Goal: Task Accomplishment & Management: Manage account settings

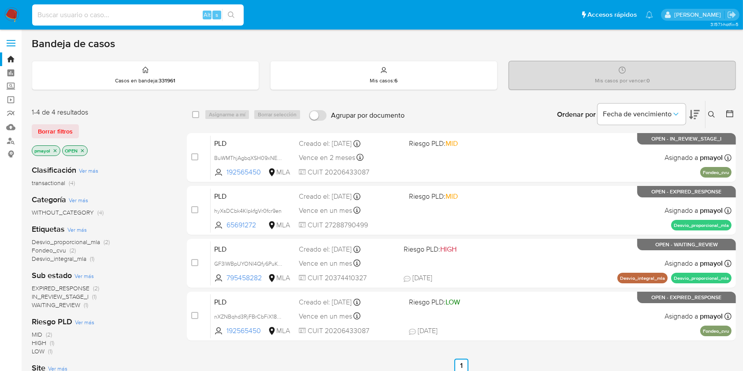
click at [166, 11] on input at bounding box center [137, 14] width 211 height 11
paste input "v0vkrCsAkoHzZW3UGxsX2LK0"
type input "v0vkrCsAkoHzZW3UGxsX2LK0"
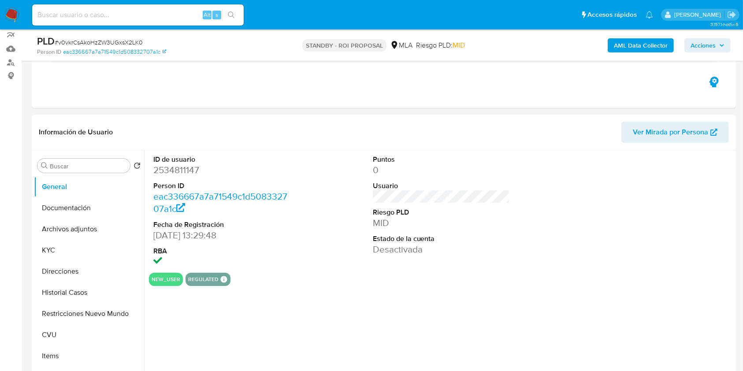
scroll to position [98, 0]
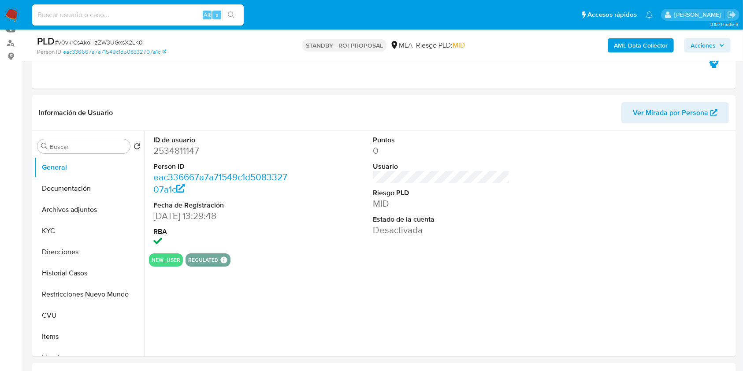
select select "10"
click at [100, 202] on button "Archivos adjuntos" at bounding box center [85, 209] width 103 height 21
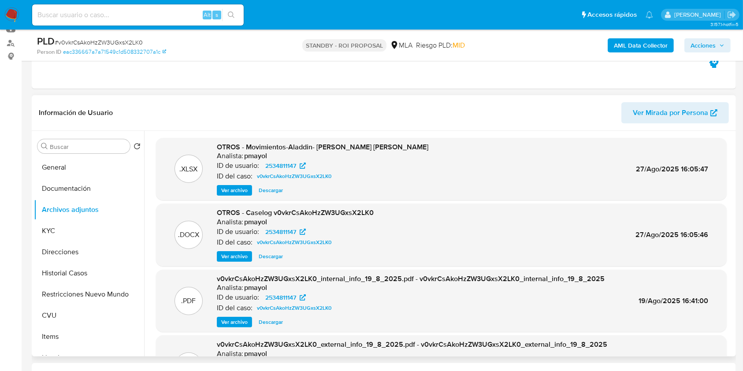
click at [266, 255] on span "Descargar" at bounding box center [271, 256] width 24 height 9
click at [150, 16] on input at bounding box center [137, 14] width 211 height 11
paste input "aimz6U7sj3rMcvtsUtUwwTsq"
type input "aimz6U7sj3rMcvtsUtUwwTsq"
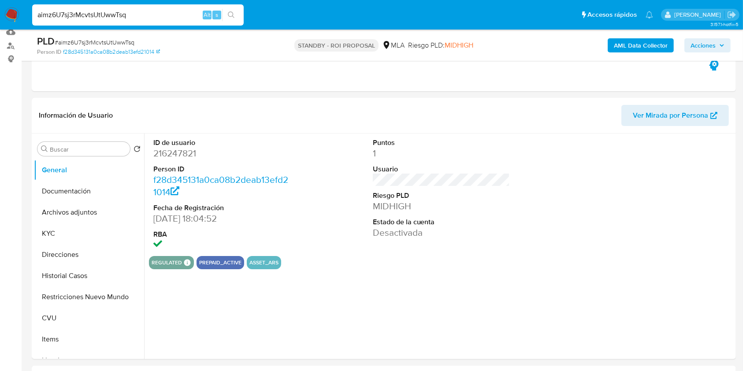
scroll to position [102, 0]
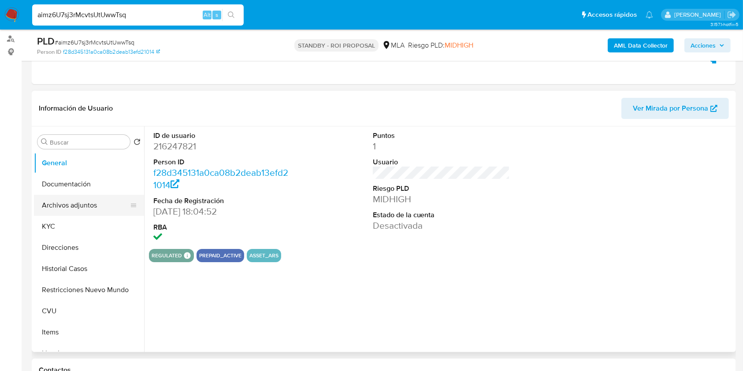
select select "10"
click at [88, 201] on button "Archivos adjuntos" at bounding box center [85, 205] width 103 height 21
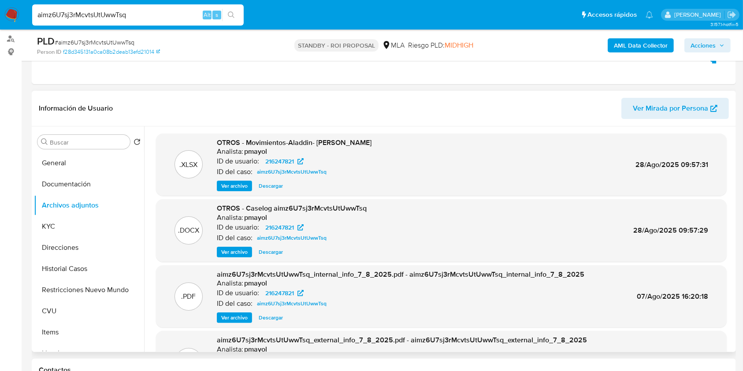
click at [273, 250] on span "Descargar" at bounding box center [271, 252] width 24 height 9
click at [169, 19] on input "aimz6U7sj3rMcvtsUtUwwTsq" at bounding box center [137, 14] width 211 height 11
paste input "e3TYLj3LTFAcetjOGjjCfRvI"
type input "e3TYLj3LTFAcetjOGjjCfRvI"
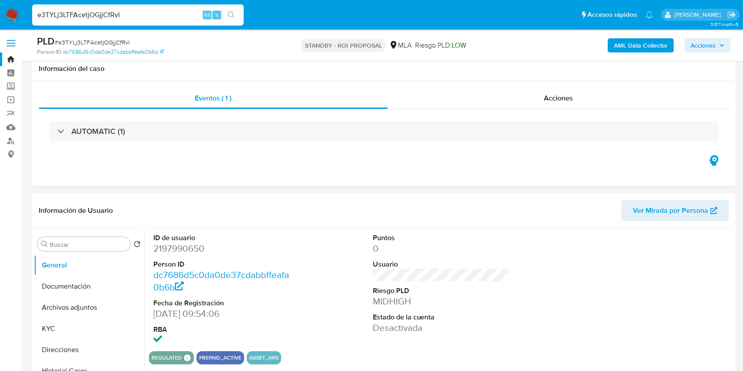
scroll to position [63, 0]
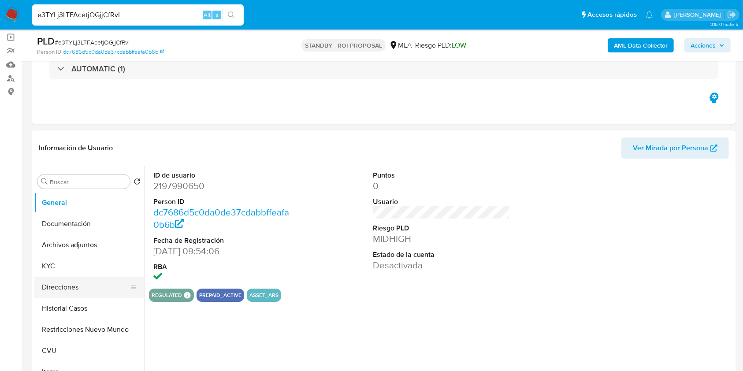
select select "10"
click at [101, 245] on button "Archivos adjuntos" at bounding box center [85, 244] width 103 height 21
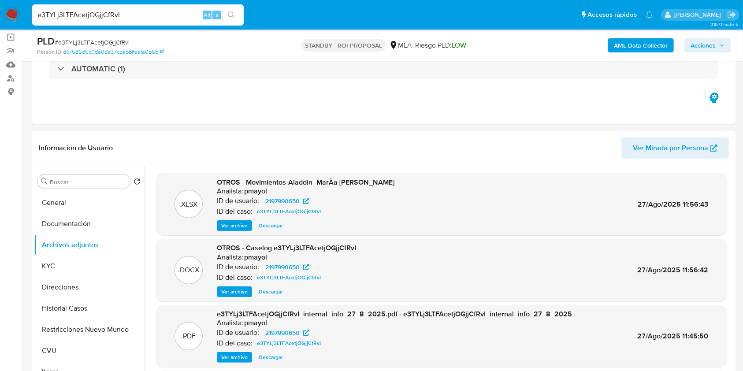
click at [277, 291] on span "Descargar" at bounding box center [271, 291] width 24 height 9
click at [167, 12] on input "e3TYLj3LTFAcetjOGjjCfRvI" at bounding box center [137, 14] width 211 height 11
paste input "AQi8hHgWpoxx35ESW6BI5QxS"
type input "AQi8hHgWpoxx35ESW6BI5QxS"
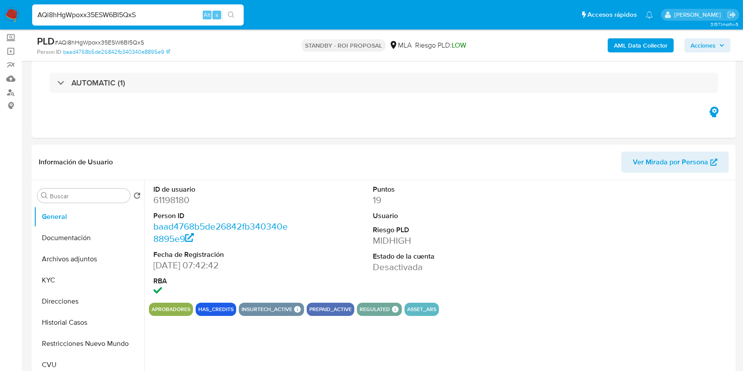
scroll to position [70, 0]
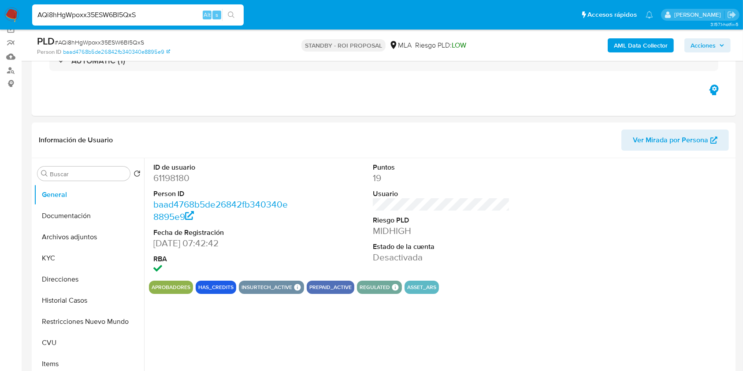
select select "10"
click at [77, 238] on button "Archivos adjuntos" at bounding box center [85, 236] width 103 height 21
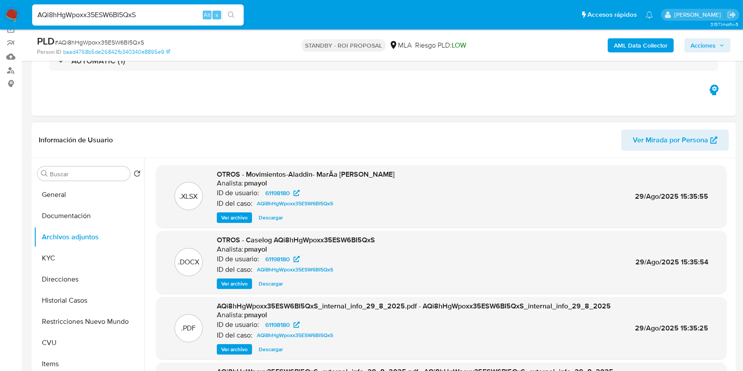
click at [276, 282] on span "Descargar" at bounding box center [271, 283] width 24 height 9
click at [155, 16] on input "AQi8hHgWpoxx35ESW6BI5QxS" at bounding box center [137, 14] width 211 height 11
paste input "4CeGAqjFnRNHFJApE1KMVW6w"
type input "4CeGAqjFnRNHFJApE1KMVW6w"
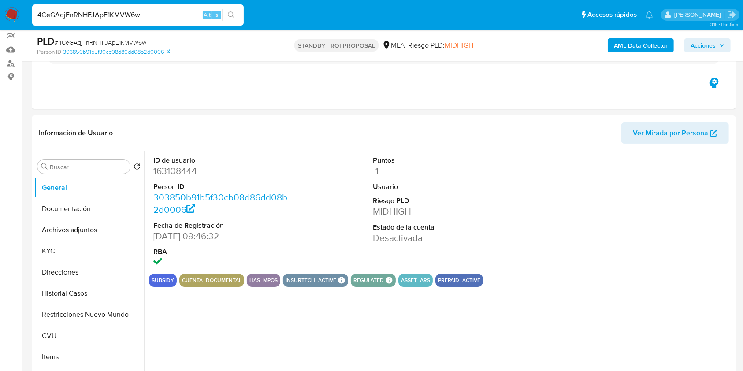
scroll to position [96, 0]
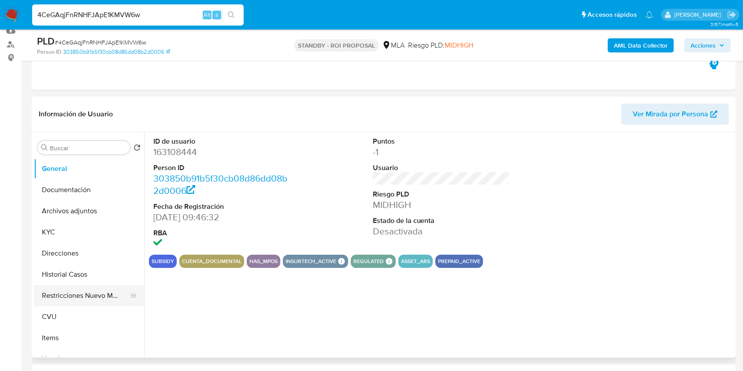
select select "10"
click at [90, 208] on button "Archivos adjuntos" at bounding box center [85, 210] width 103 height 21
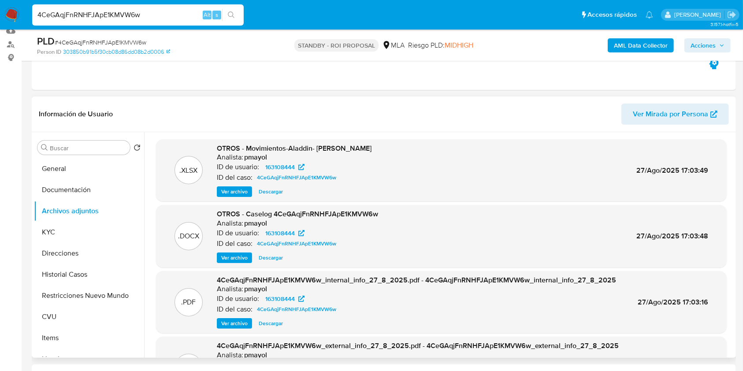
click at [277, 257] on span "Descargar" at bounding box center [271, 257] width 24 height 9
click at [160, 15] on input "4CeGAqjFnRNHFJApE1KMVW6w" at bounding box center [137, 14] width 211 height 11
paste input "w7a4uND9t8nCotYJU6x2fdz0"
type input "w7a4uND9t8nCotYJU6x2fdz0"
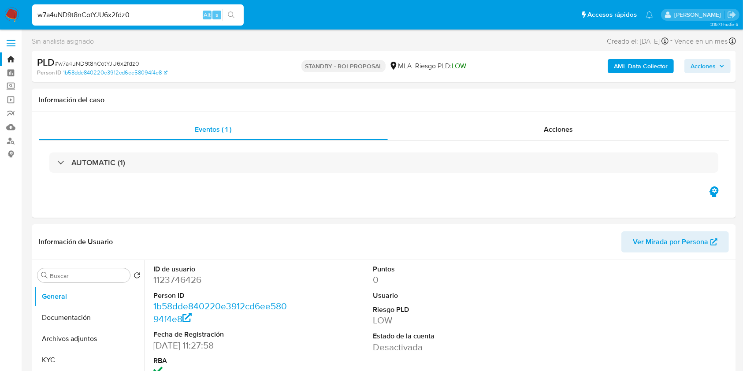
scroll to position [71, 0]
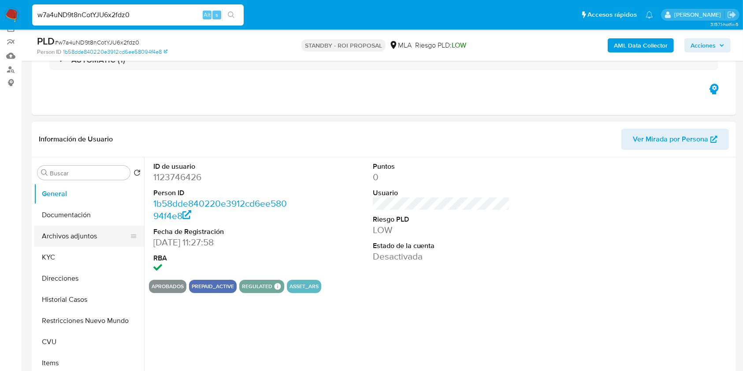
select select "10"
click at [74, 240] on button "Archivos adjuntos" at bounding box center [85, 235] width 103 height 21
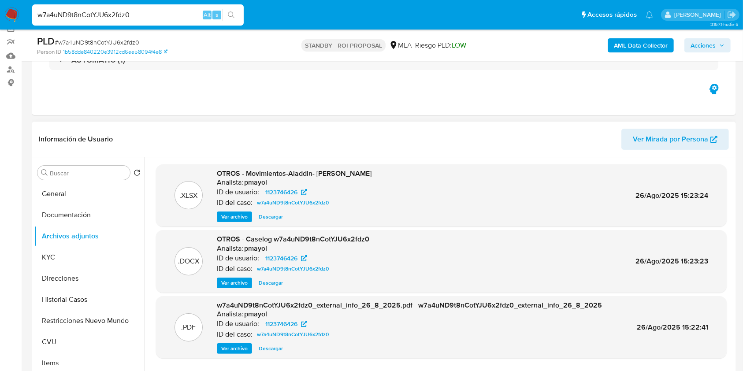
click at [273, 284] on span "Descargar" at bounding box center [271, 282] width 24 height 9
click at [164, 10] on input "w7a4uND9t8nCotYJU6x2fdz0" at bounding box center [137, 14] width 211 height 11
paste input "lB1QYzEelLGojxUPtrhlTWMK"
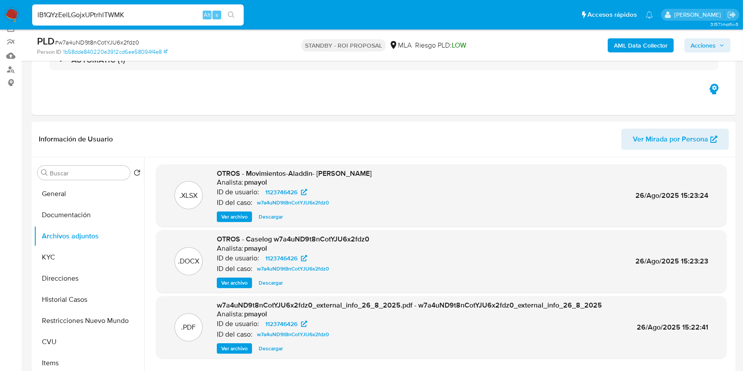
type input "lB1QYzEelLGojxUPtrhlTWMK"
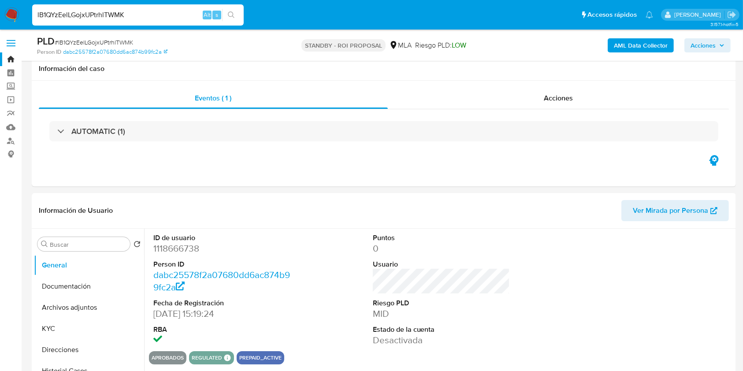
scroll to position [88, 0]
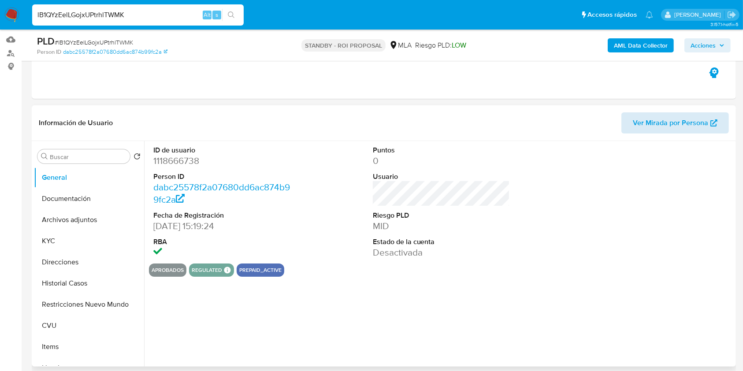
select select "10"
click at [84, 217] on button "Archivos adjuntos" at bounding box center [85, 219] width 103 height 21
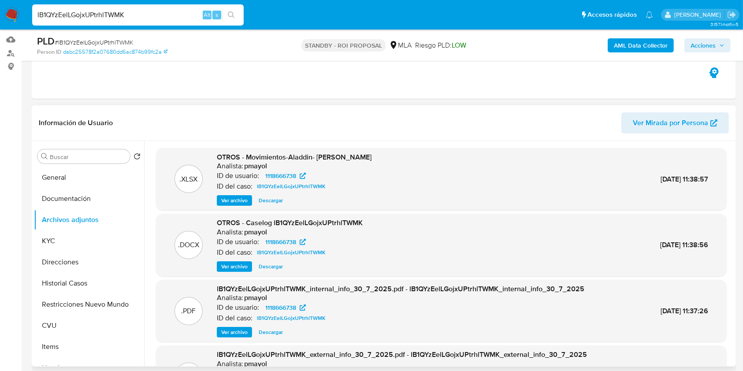
click at [274, 270] on span "Descargar" at bounding box center [271, 266] width 24 height 9
click at [162, 18] on input "lB1QYzEelLGojxUPtrhlTWMK" at bounding box center [137, 14] width 211 height 11
paste input "tT1tx4mz3cb61xxxveS2B2KR"
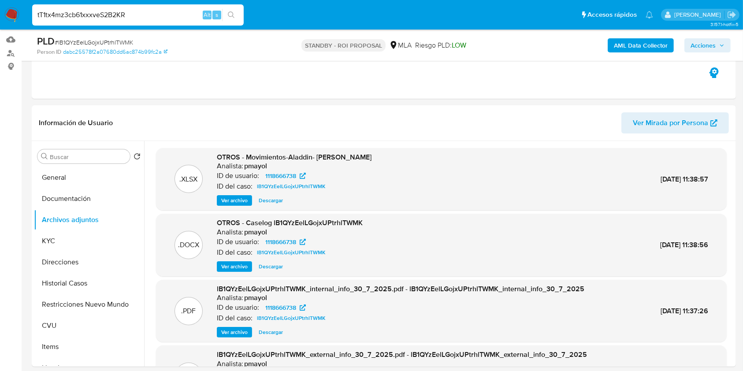
type input "tT1tx4mz3cb61xxxveS2B2KR"
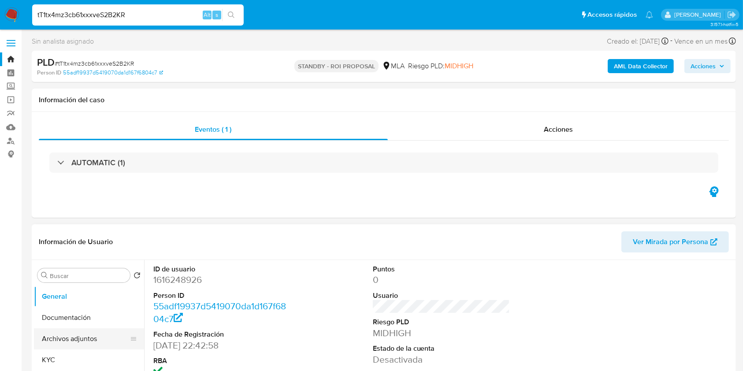
select select "10"
click at [75, 347] on button "Archivos adjuntos" at bounding box center [85, 338] width 103 height 21
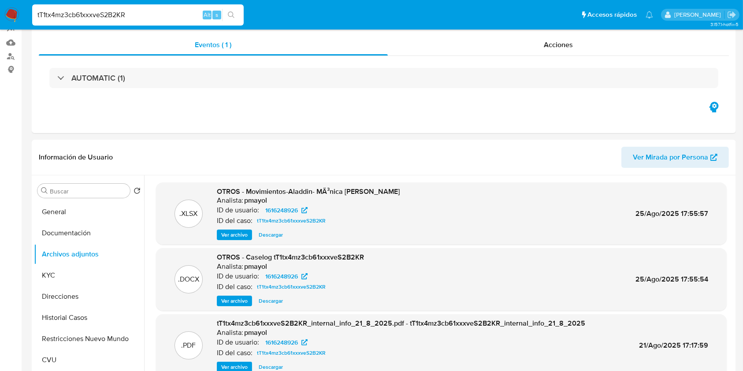
scroll to position [112, 0]
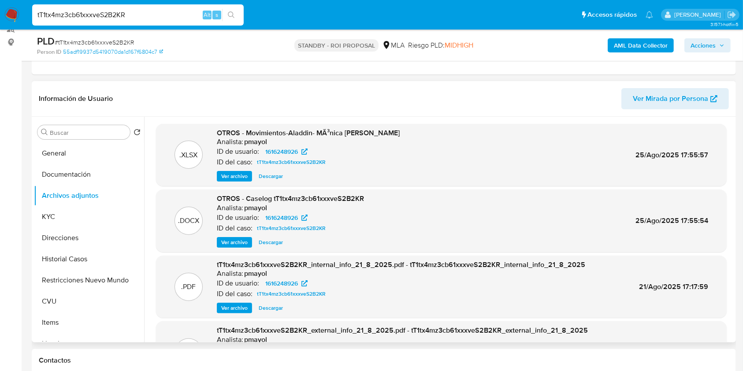
click at [269, 241] on span "Descargar" at bounding box center [271, 242] width 24 height 9
click at [12, 15] on img at bounding box center [11, 14] width 15 height 15
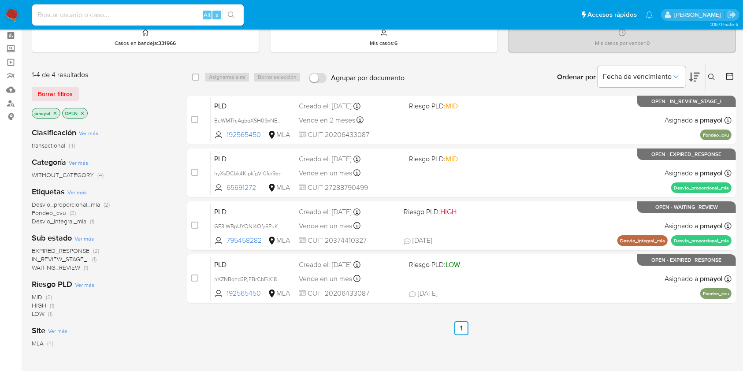
scroll to position [36, 0]
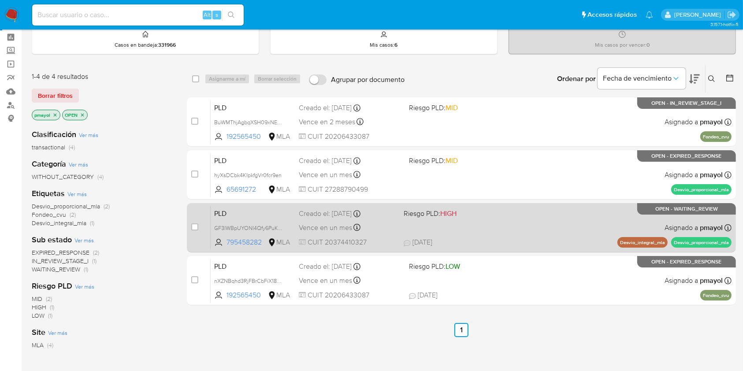
click at [465, 227] on div "PLD GF3lWBpUYONI4Qfy6PuKCGHK 795458282 MLA Riesgo PLD: HIGH Creado el: [DATE] C…" at bounding box center [471, 227] width 521 height 44
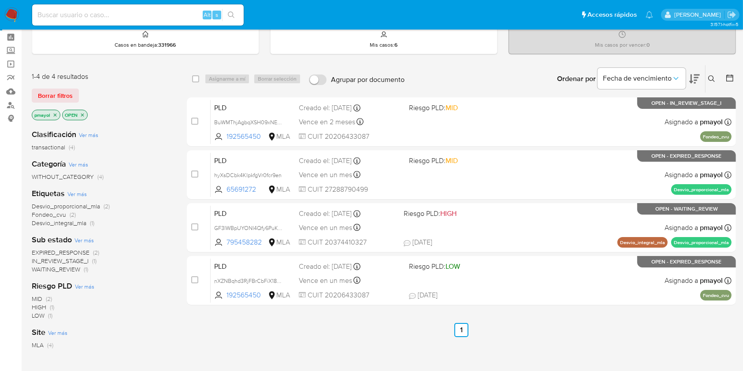
click at [144, 14] on input at bounding box center [137, 14] width 211 height 11
paste input "BuWMThjAgbqXSH09xNEn0Skn"
type input "BuWMThjAgbqXSH09xNEn0Skn"
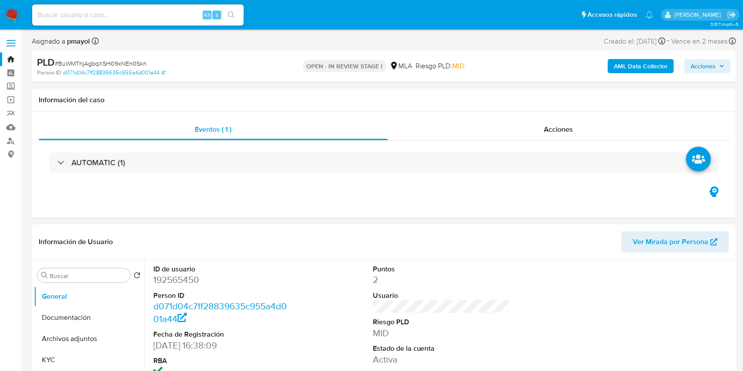
select select "10"
click at [125, 15] on input at bounding box center [137, 14] width 211 height 11
paste input "hyXsDCbk4KIpkfgVr0fcr9en"
type input "hyXsDCbk4KIpkfgVr0fcr9en"
select select "10"
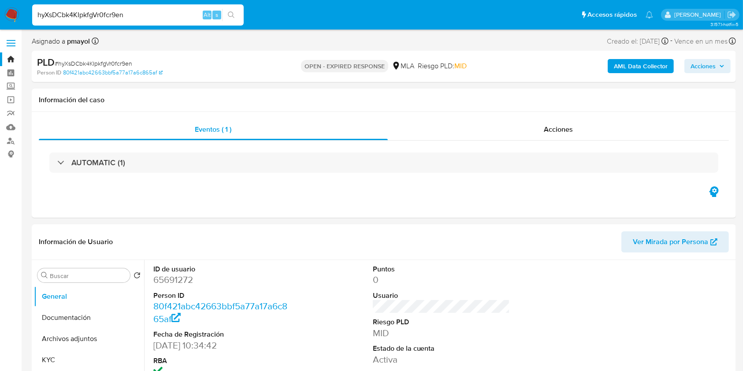
click at [159, 18] on input "hyXsDCbk4KIpkfgVr0fcr9en" at bounding box center [137, 14] width 211 height 11
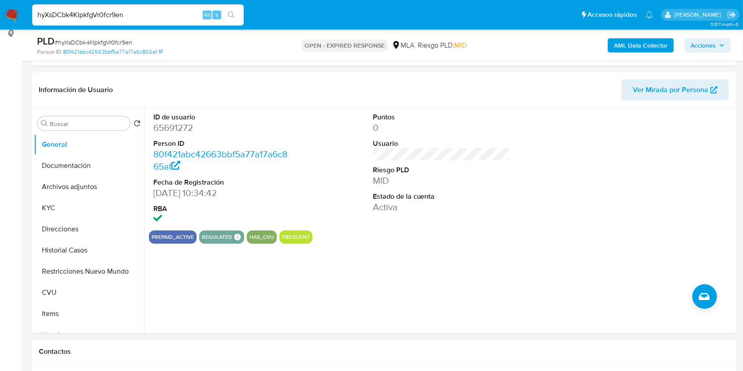
scroll to position [139, 0]
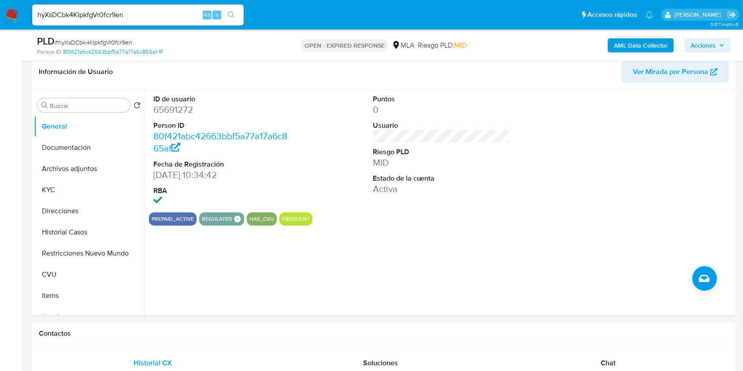
drag, startPoint x: 739, startPoint y: 102, endPoint x: 751, endPoint y: 174, distance: 73.7
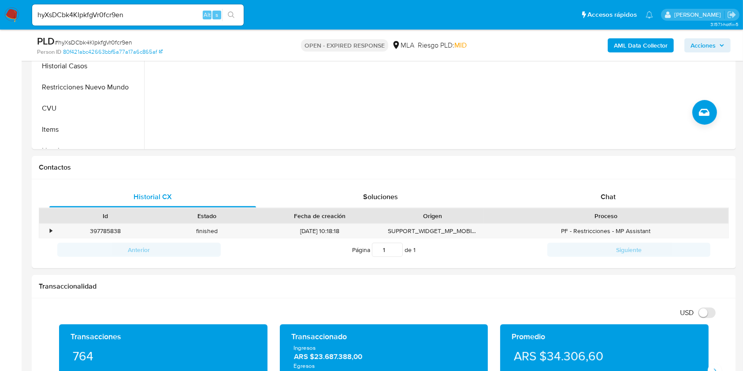
scroll to position [364, 0]
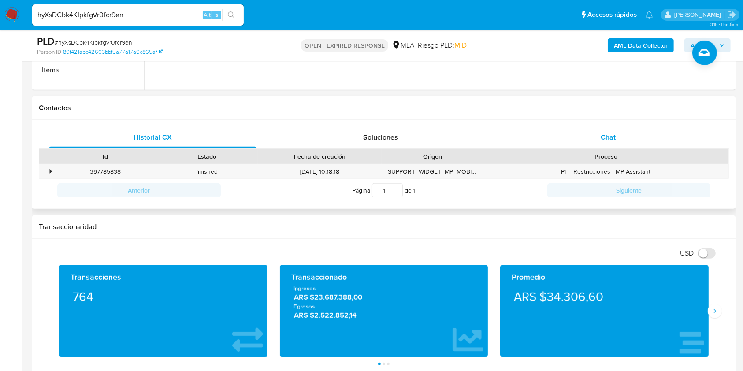
click at [635, 139] on div "Chat" at bounding box center [608, 137] width 207 height 21
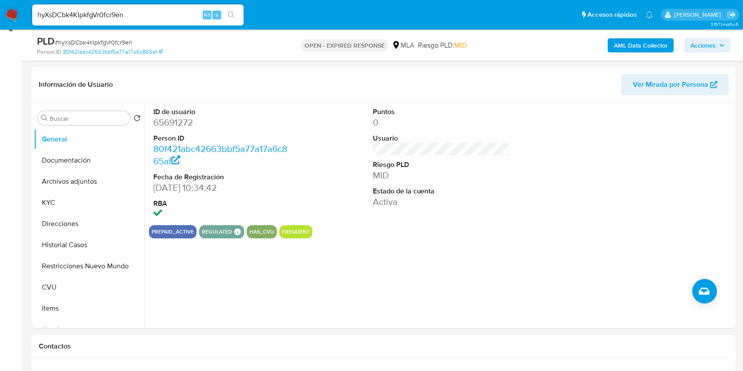
scroll to position [133, 0]
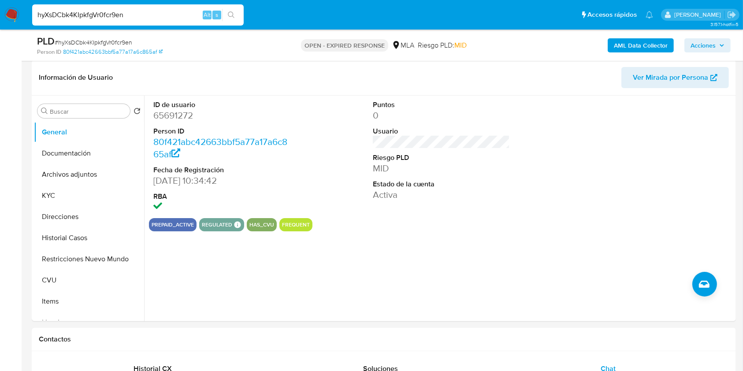
click at [141, 10] on input "hyXsDCbk4KIpkfgVr0fcr9en" at bounding box center [137, 14] width 211 height 11
paste input "szI71ec3wvUVbkPpNwEdWYAv"
type input "szI71ec3wvUVbkPpNwEdWYAv"
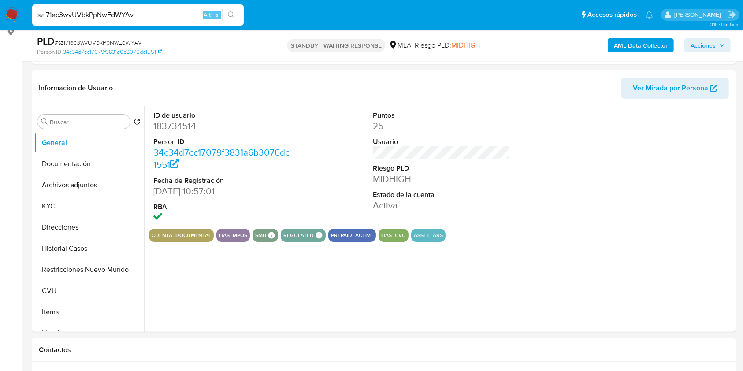
select select "10"
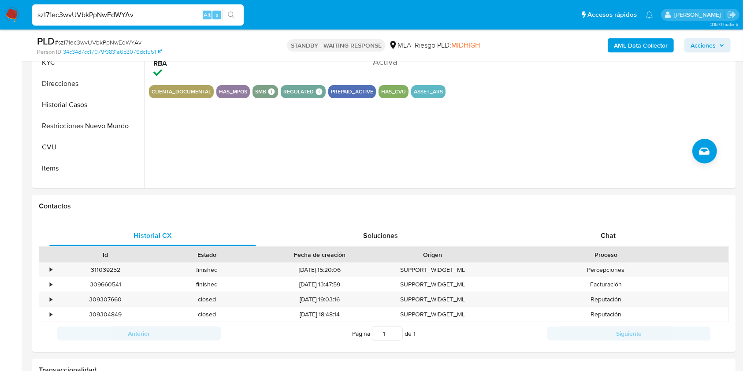
scroll to position [268, 0]
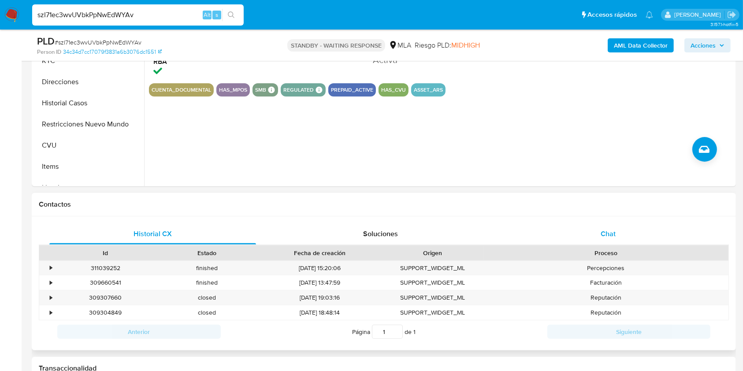
click at [604, 235] on span "Chat" at bounding box center [607, 234] width 15 height 10
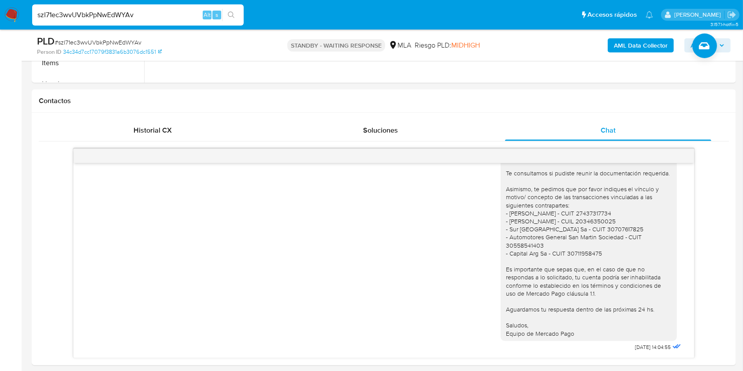
scroll to position [422, 0]
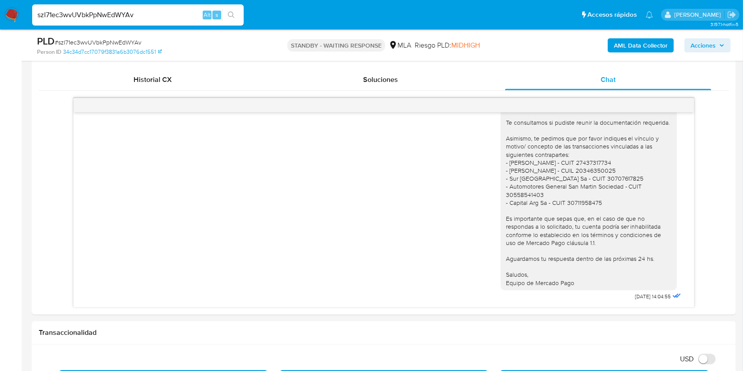
click at [174, 16] on input "szI71ec3wvUVbkPpNwEdWYAv" at bounding box center [137, 14] width 211 height 11
paste input "hyXsDCbk4KIpkfgVr0fcr9en"
type input "szI71ec3wvUVbkPpNwEdWYAvhyXsDCbk4KIpkfgVr0fcr9en"
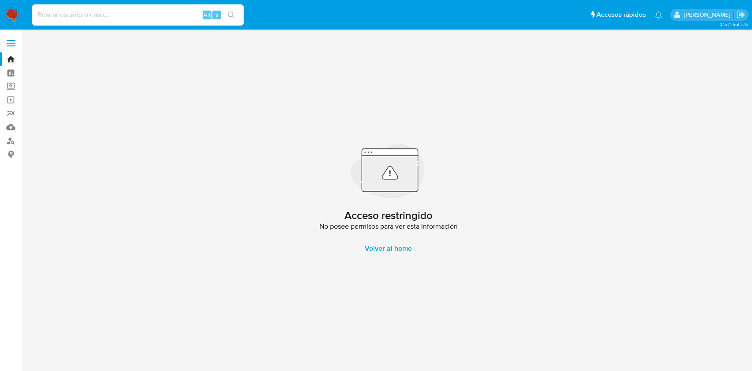
click at [174, 16] on input at bounding box center [137, 14] width 211 height 11
paste input "hyXsDCbk4KIpkfgVr0fcr9en"
type input "hyXsDCbk4KIpkfgVr0fcr9en"
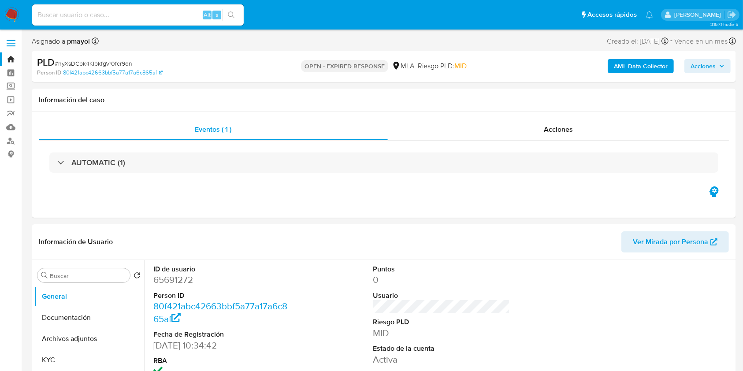
select select "10"
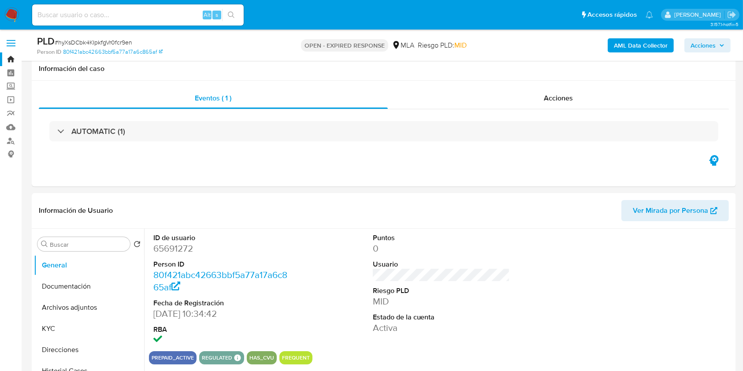
scroll to position [225, 0]
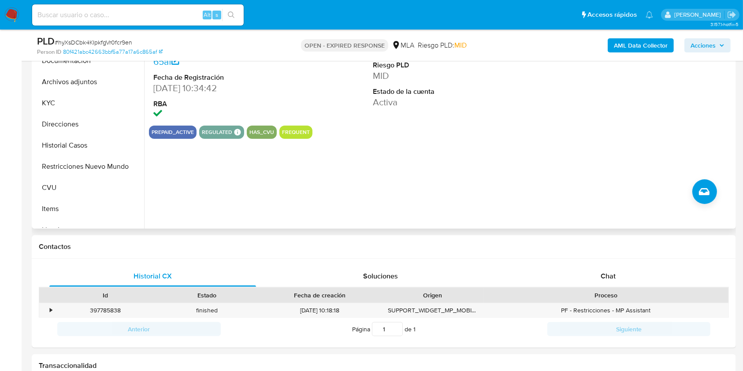
drag, startPoint x: 39, startPoint y: 183, endPoint x: 557, endPoint y: 177, distance: 517.9
click at [39, 183] on button "CVU" at bounding box center [89, 187] width 110 height 21
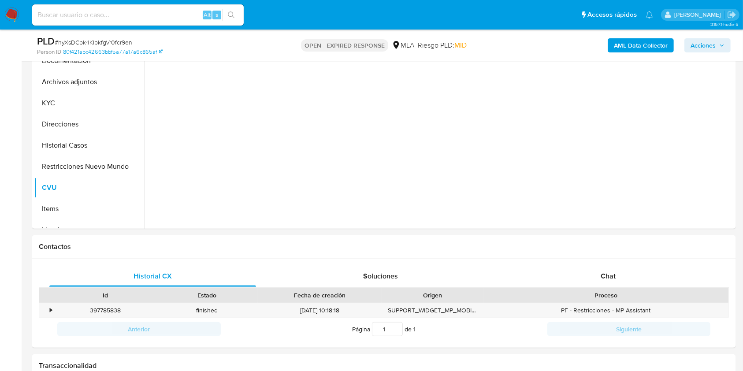
scroll to position [120, 0]
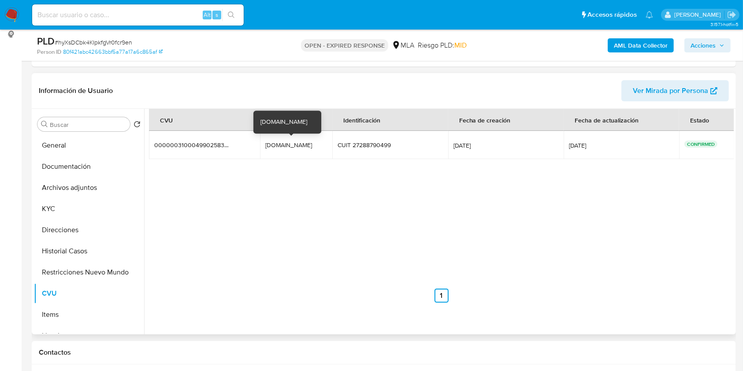
click at [297, 144] on div "vivo.saga.beben.mp" at bounding box center [293, 145] width 56 height 8
click at [92, 146] on button "General" at bounding box center [85, 145] width 103 height 21
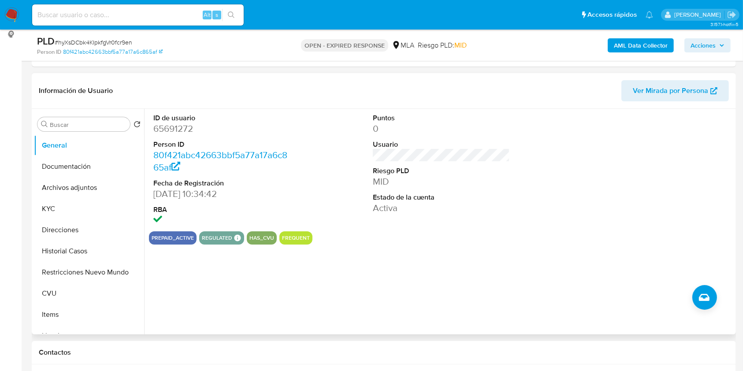
click at [672, 79] on div "Información de Usuario Ver Mirada por Persona" at bounding box center [384, 91] width 704 height 36
click at [671, 89] on span "Ver Mirada por Persona" at bounding box center [669, 90] width 75 height 21
click at [41, 204] on button "KYC" at bounding box center [85, 208] width 103 height 21
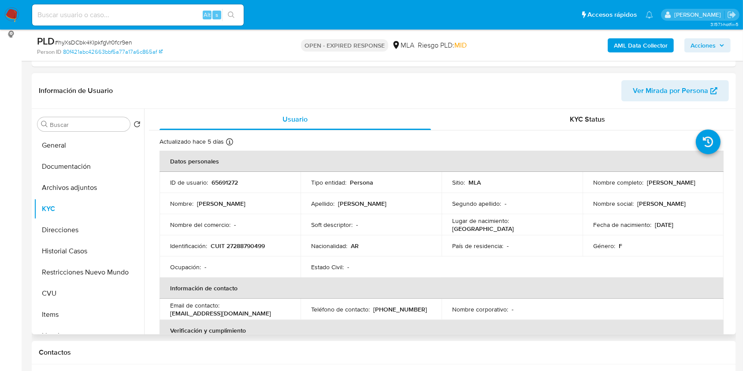
drag, startPoint x: 677, startPoint y: 189, endPoint x: 586, endPoint y: 189, distance: 91.2
click at [586, 189] on td "Nombre completo : Maria Agustina Martos Orlov" at bounding box center [652, 182] width 141 height 21
copy p "Maria Agustina Martos Orlov"
click at [60, 287] on button "CVU" at bounding box center [85, 293] width 103 height 21
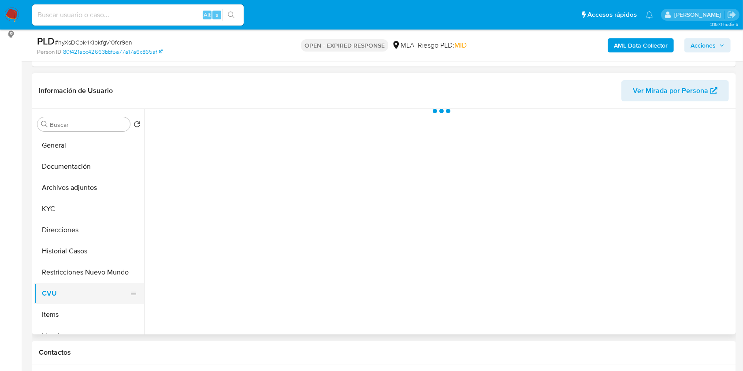
click at [60, 287] on button "CVU" at bounding box center [85, 293] width 103 height 21
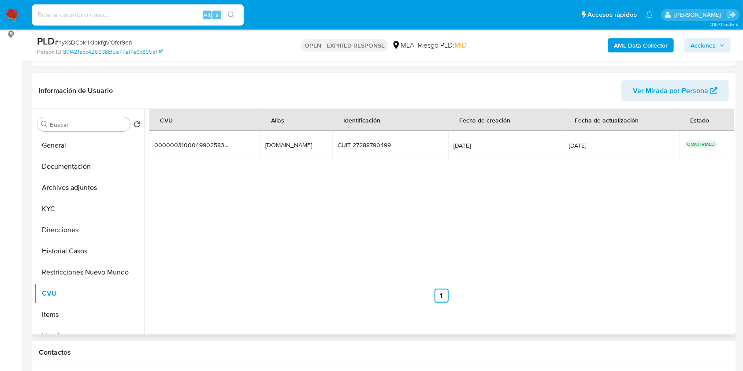
drag, startPoint x: 319, startPoint y: 144, endPoint x: 251, endPoint y: 139, distance: 68.0
click at [251, 139] on tr "0000003100049902583886 0000003100049902583886 vivo.saga.beben.mp vivo.saga.bebe…" at bounding box center [441, 145] width 585 height 28
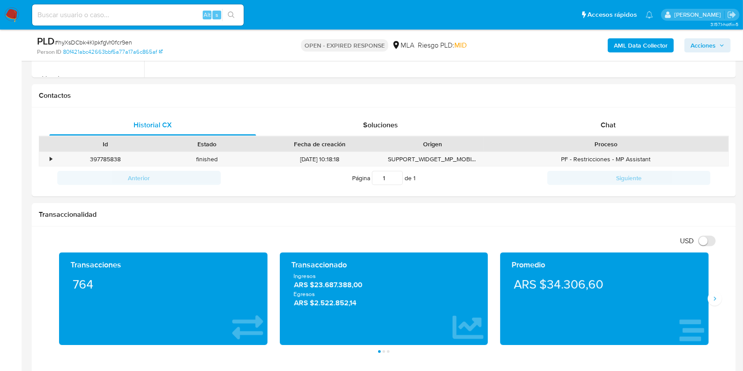
scroll to position [368, 0]
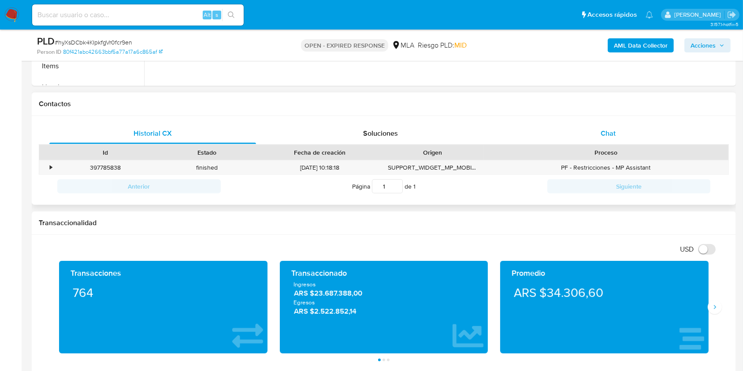
click at [586, 141] on div "Chat" at bounding box center [608, 133] width 207 height 21
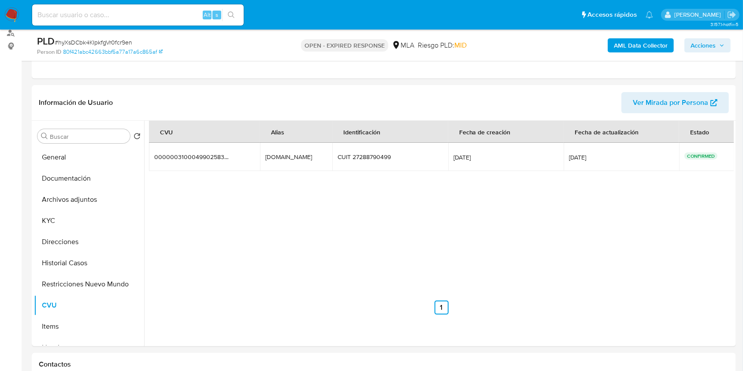
scroll to position [110, 0]
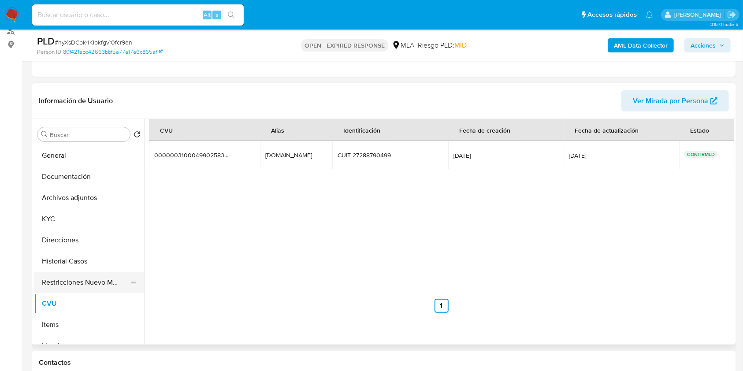
click at [71, 281] on button "Restricciones Nuevo Mundo" at bounding box center [85, 282] width 103 height 21
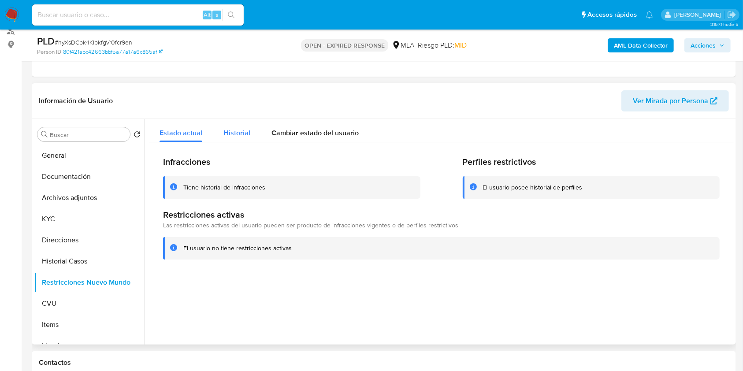
click at [246, 129] on span "Historial" at bounding box center [236, 133] width 27 height 10
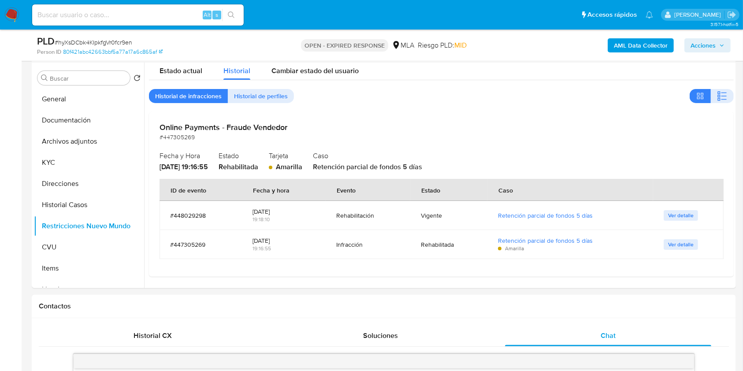
scroll to position [369, 0]
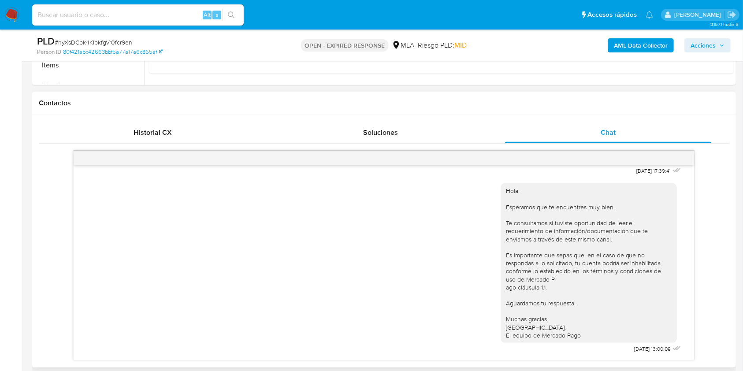
click at [123, 121] on div "Historial CX Soluciones Chat Id Estado Fecha de creación Origen Proceso • 39778…" at bounding box center [384, 241] width 704 height 252
click at [155, 130] on span "Historial CX" at bounding box center [152, 132] width 38 height 10
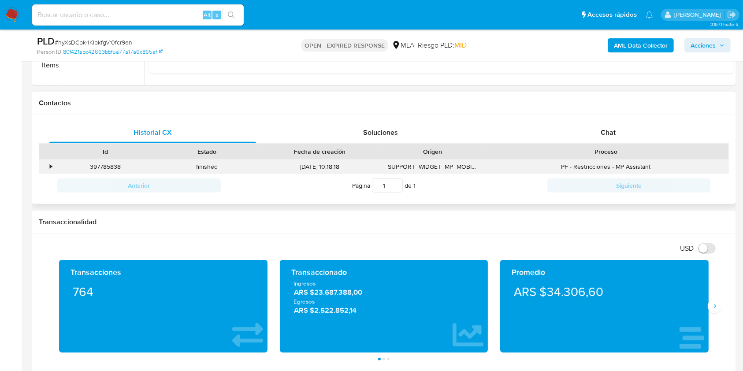
click at [102, 166] on div "397785838" at bounding box center [106, 166] width 102 height 15
copy div "397785838"
click at [146, 14] on input at bounding box center [137, 14] width 211 height 11
paste input "szI71ec3wvUVbkPpNwEdWYAv"
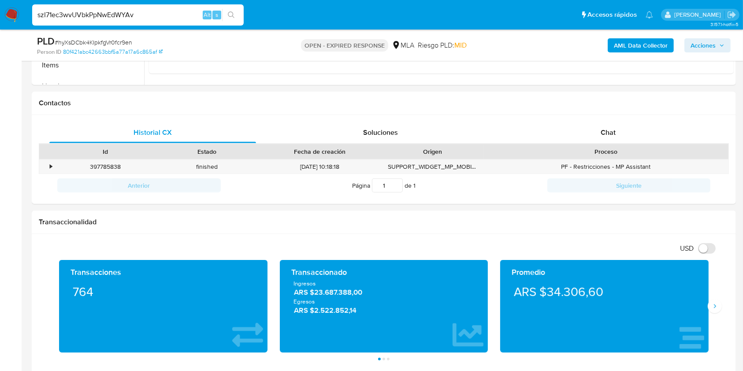
type input "szI71ec3wvUVbkPpNwEdWYAv"
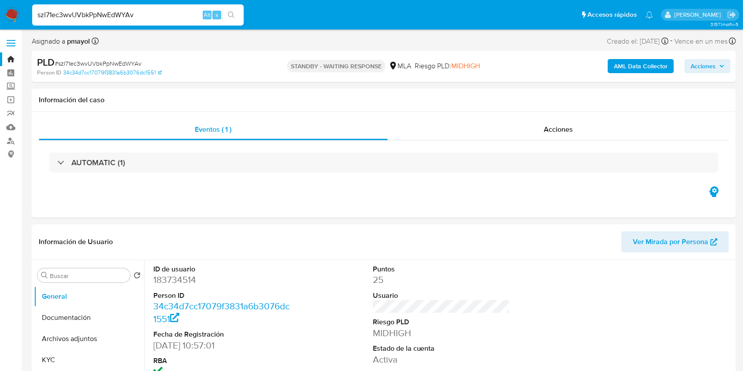
select select "10"
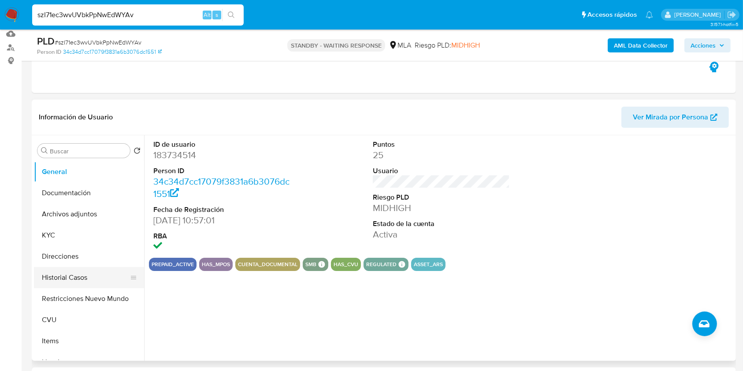
click at [75, 279] on button "Historial Casos" at bounding box center [85, 277] width 103 height 21
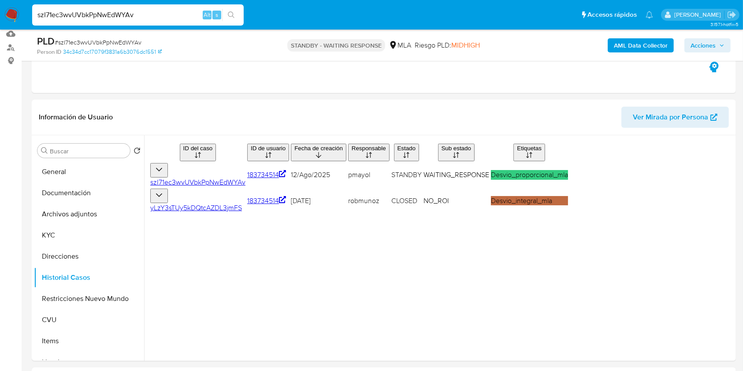
scroll to position [107, 0]
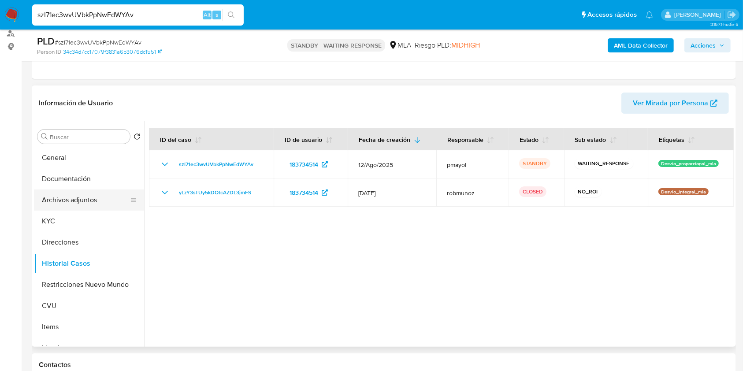
click at [79, 205] on button "Archivos adjuntos" at bounding box center [85, 199] width 103 height 21
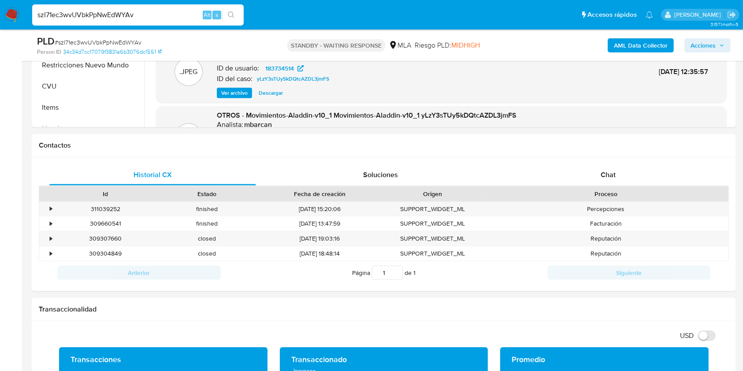
scroll to position [288, 0]
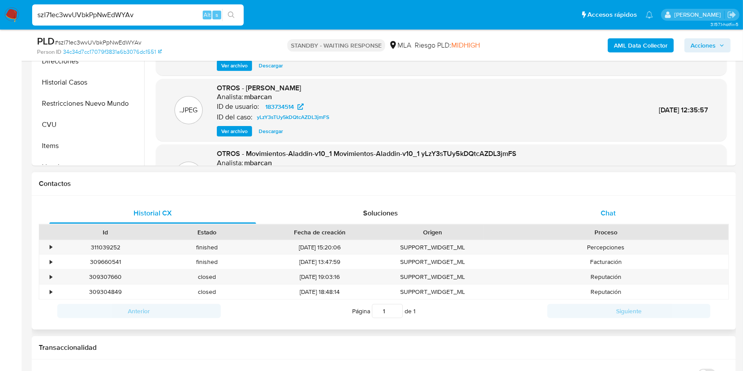
click at [587, 214] on div "Chat" at bounding box center [608, 213] width 207 height 21
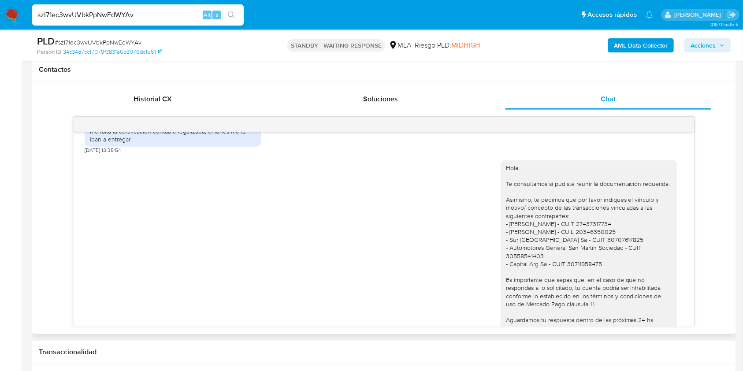
scroll to position [768, 0]
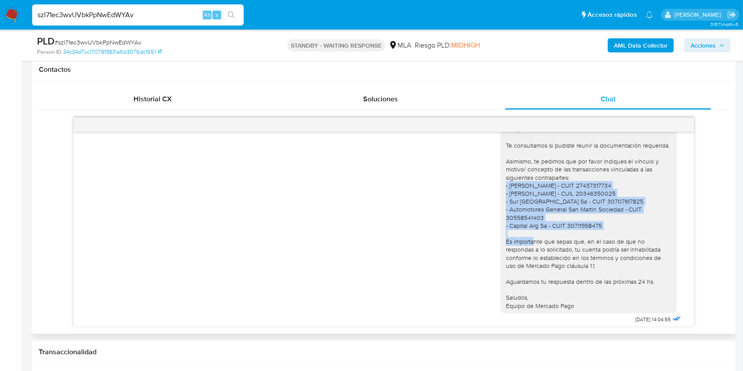
drag, startPoint x: 599, startPoint y: 246, endPoint x: 492, endPoint y: 208, distance: 113.0
click at [500, 208] on div "Hola, Te consultamos si pudiste reunir la documentación requerida. Asimismo, te…" at bounding box center [588, 217] width 176 height 191
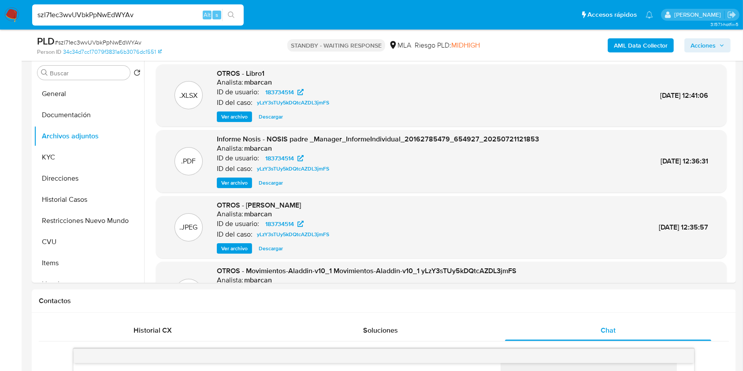
scroll to position [151, 0]
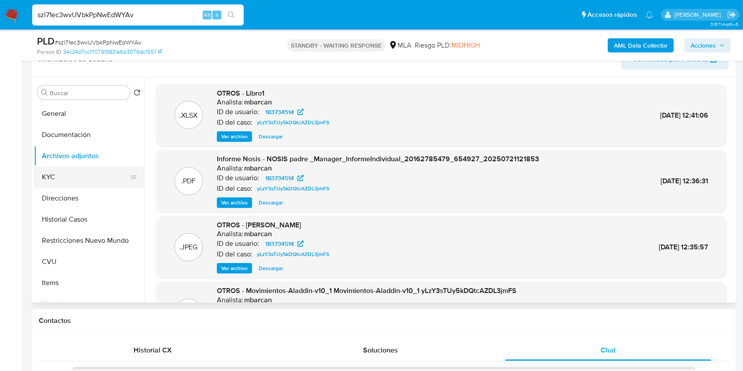
click at [70, 174] on button "KYC" at bounding box center [85, 176] width 103 height 21
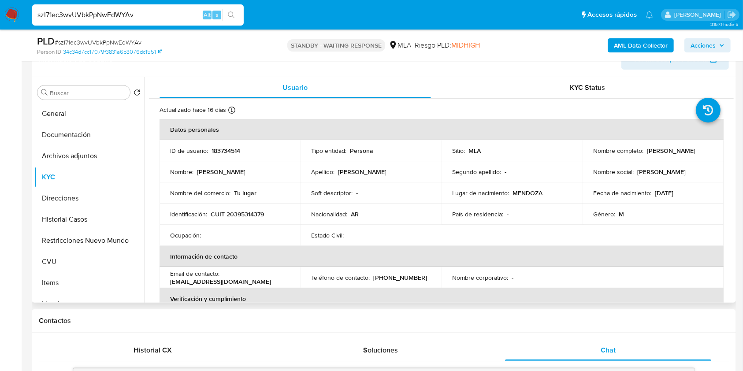
drag, startPoint x: 691, startPoint y: 193, endPoint x: 655, endPoint y: 193, distance: 35.2
click at [655, 193] on div "Fecha de nacimiento : 20/02/1996" at bounding box center [653, 193] width 120 height 8
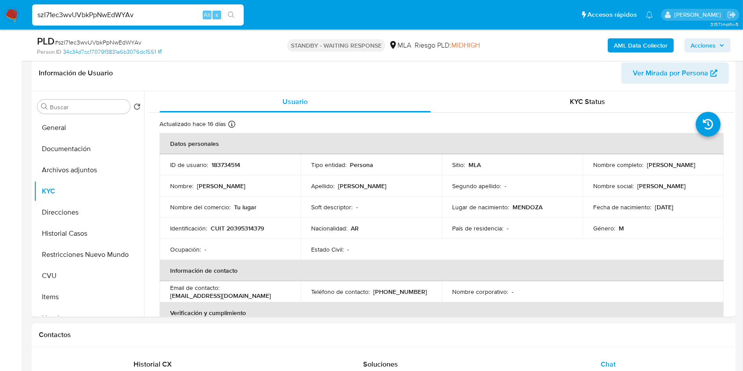
scroll to position [135, 0]
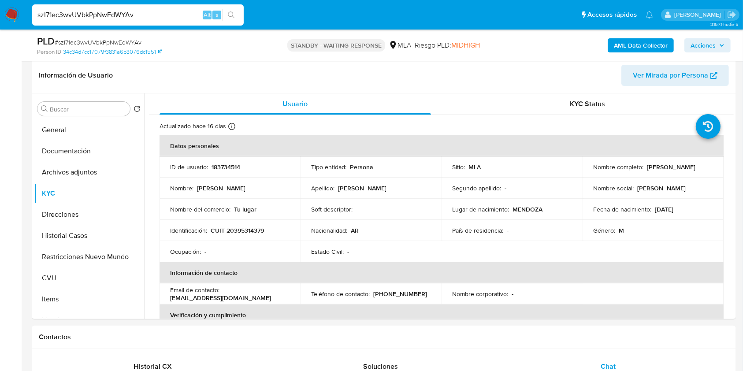
click at [161, 18] on input "szI71ec3wvUVbkPpNwEdWYAv" at bounding box center [137, 14] width 211 height 11
paste input "hyXsDCbk4KIpkfgVr0fcr9en"
type input "h"
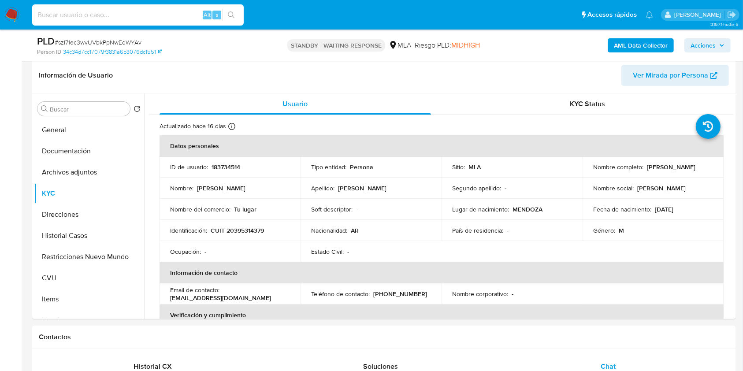
paste input "hyXsDCbk4KIpkfgVr0fcr9en"
type input "hyXsDCbk4KIpkfgVr0fcr9en"
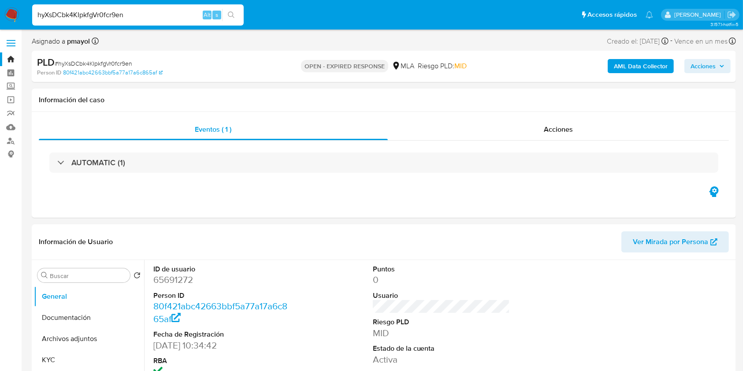
select select "10"
click at [99, 57] on div "PLD # hyXsDCbk4KIpkfgVr0fcr9en" at bounding box center [151, 62] width 228 height 13
click at [101, 62] on span "# hyXsDCbk4KIpkfgVr0fcr9en" at bounding box center [94, 63] width 78 height 9
copy span "hyXsDCbk4KIpkfgVr0fcr9en"
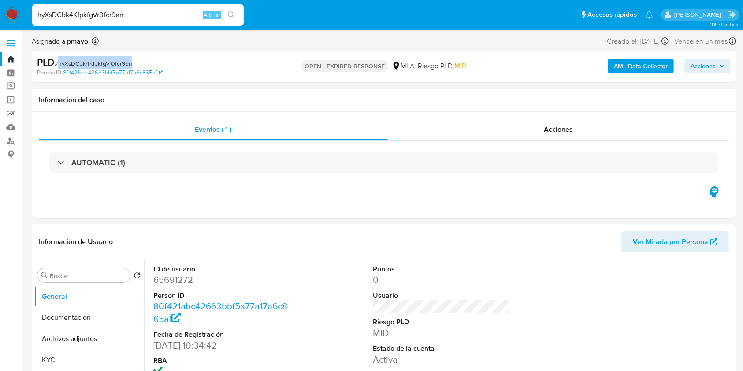
click at [14, 7] on img at bounding box center [11, 14] width 15 height 15
select select "10"
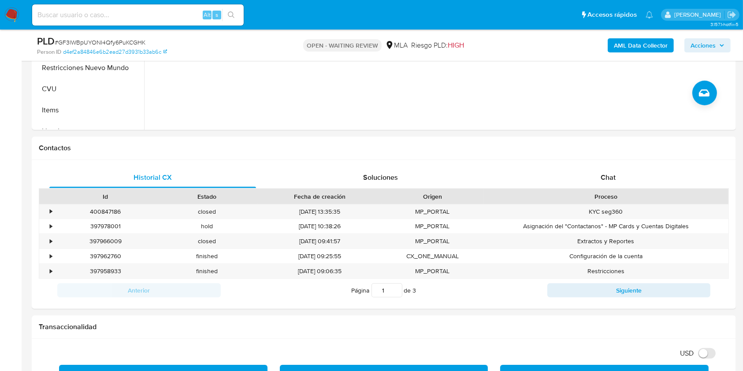
scroll to position [432, 0]
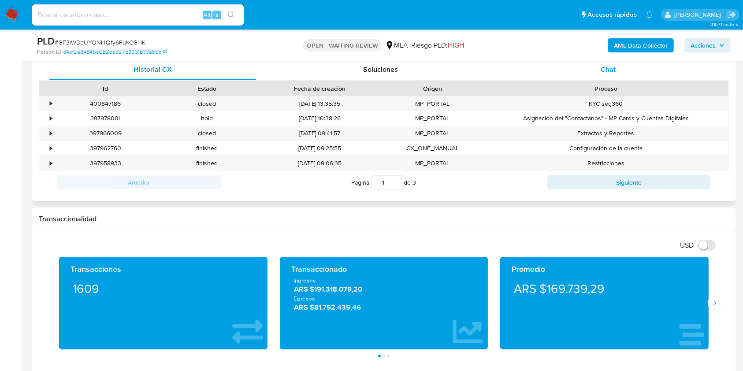
click at [580, 78] on div "Chat" at bounding box center [608, 69] width 207 height 21
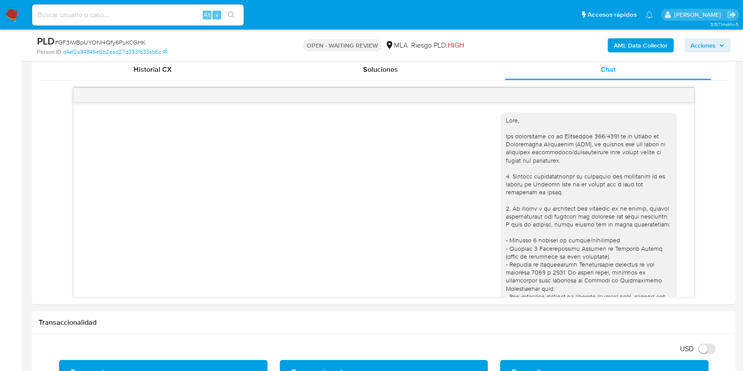
scroll to position [1125, 0]
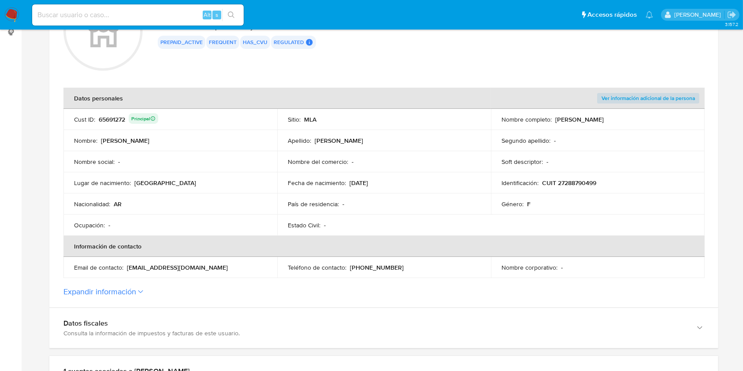
scroll to position [197, 0]
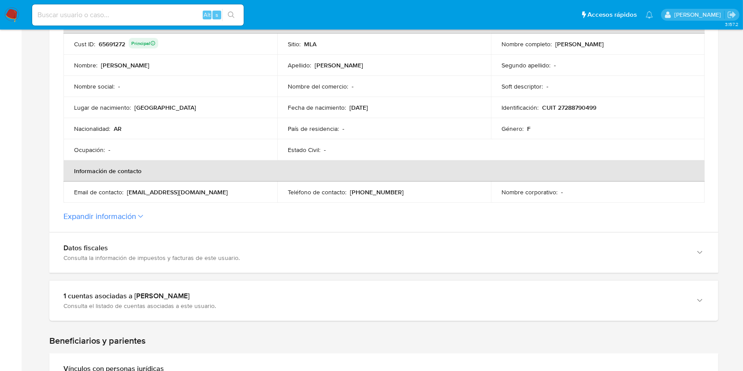
drag, startPoint x: 207, startPoint y: 194, endPoint x: 125, endPoint y: 191, distance: 81.5
click at [125, 191] on div "Email de contacto : agusmartos@hotmail.com" at bounding box center [170, 192] width 192 height 8
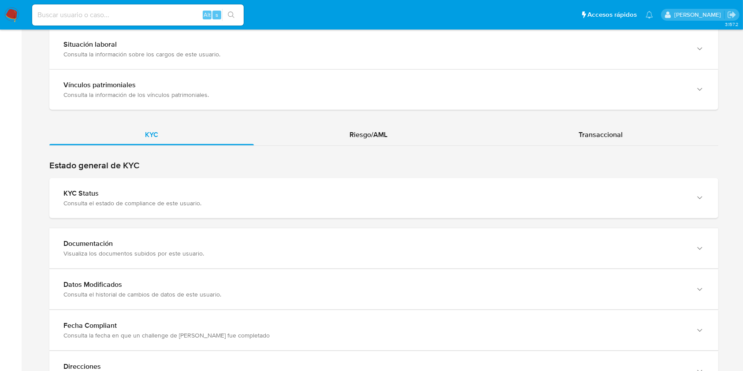
scroll to position [725, 0]
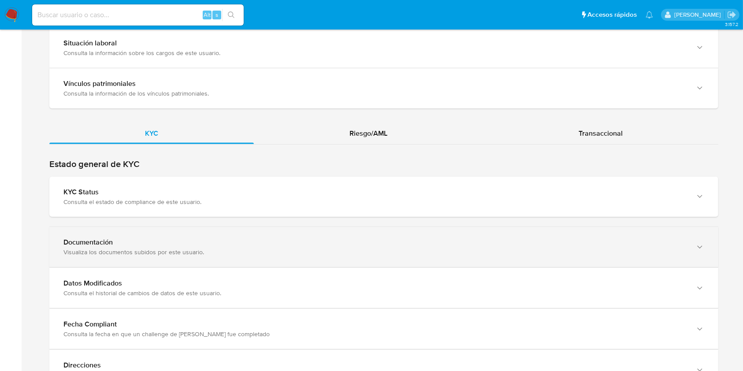
click at [667, 240] on div "Documentación" at bounding box center [374, 242] width 623 height 9
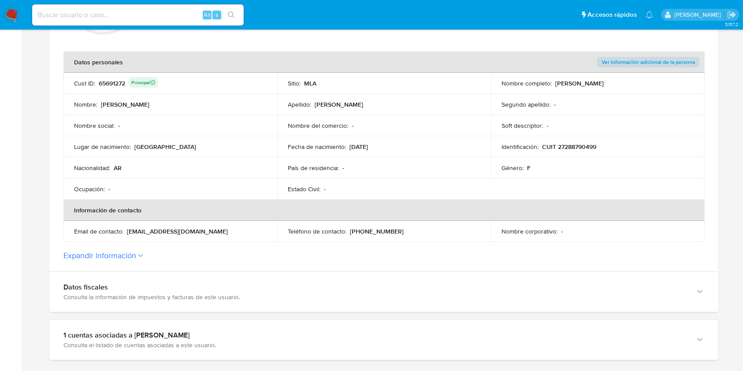
scroll to position [0, 0]
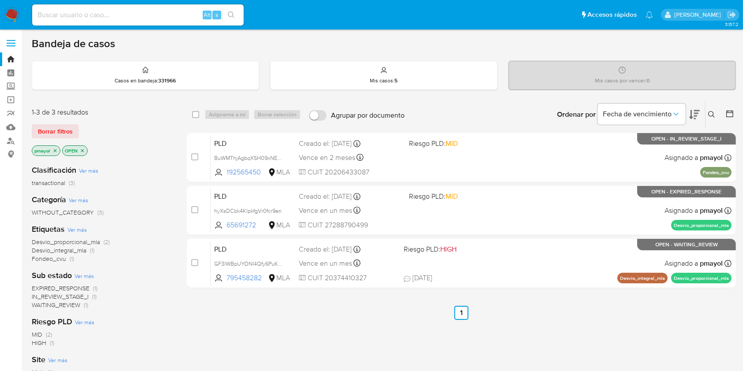
click at [710, 111] on icon at bounding box center [711, 114] width 7 height 7
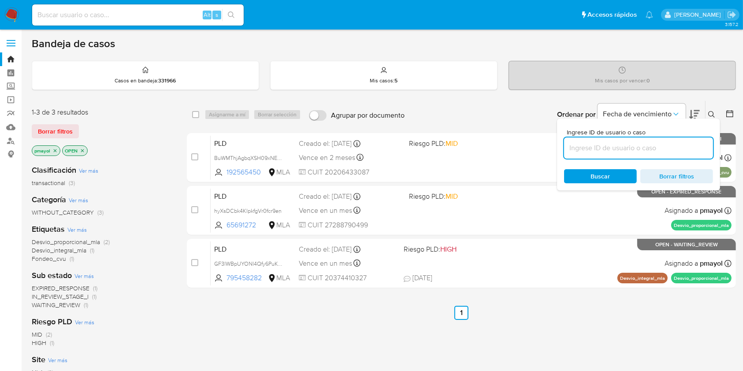
click at [638, 149] on input at bounding box center [638, 147] width 149 height 11
type input "hyXsDCbk4KIpkfgVr0fcr9en"
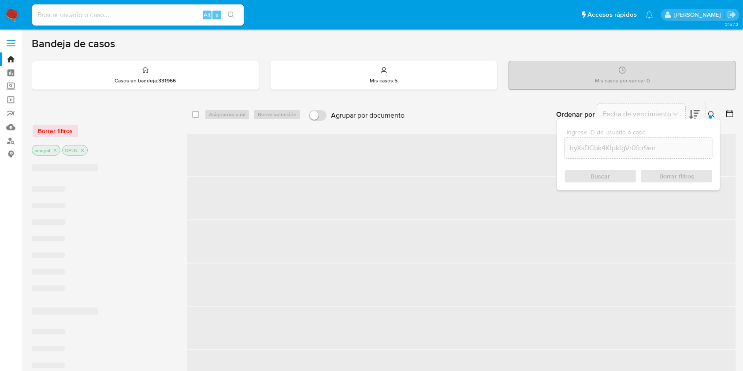
click at [598, 177] on div "Buscar Borrar filtros" at bounding box center [638, 176] width 149 height 14
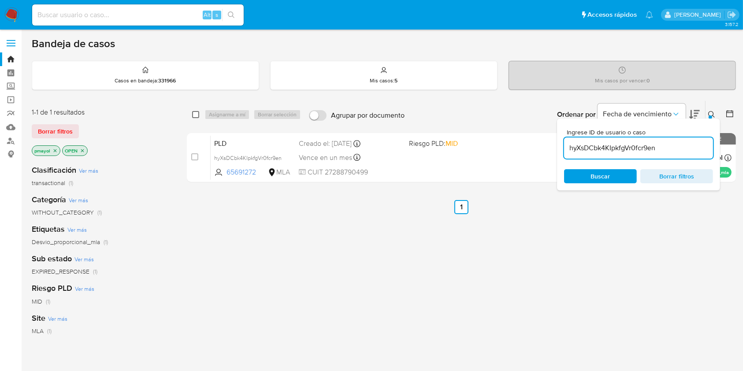
click at [193, 115] on input "checkbox" at bounding box center [195, 114] width 7 height 7
checkbox input "true"
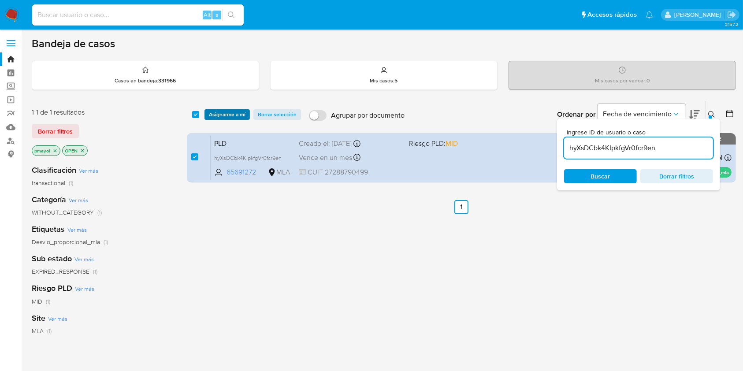
click at [222, 116] on span "Asignarme a mí" at bounding box center [227, 114] width 37 height 9
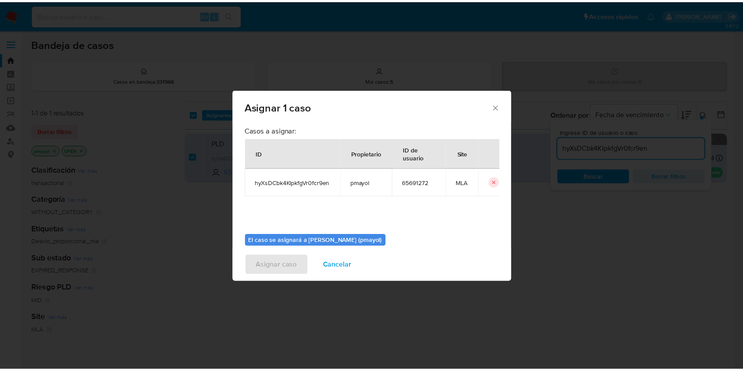
scroll to position [45, 0]
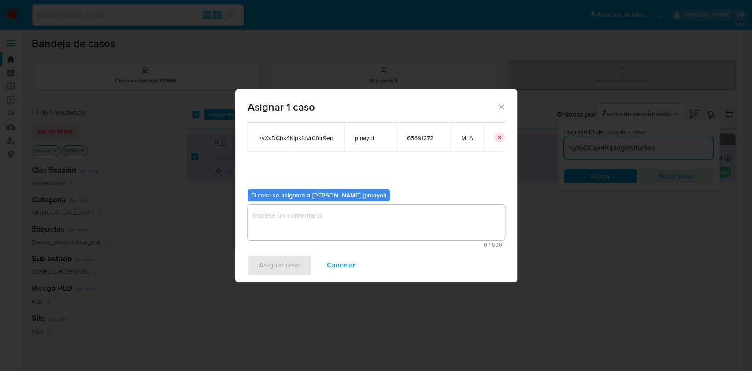
click at [418, 212] on textarea "assign-modal" at bounding box center [376, 222] width 257 height 35
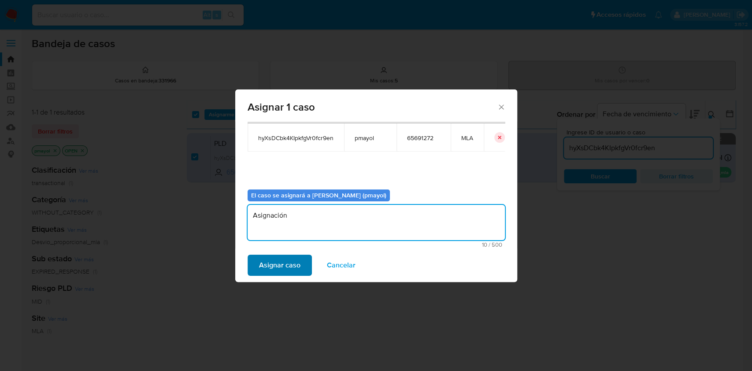
type textarea "Asignación"
click at [292, 265] on span "Asignar caso" at bounding box center [279, 264] width 41 height 19
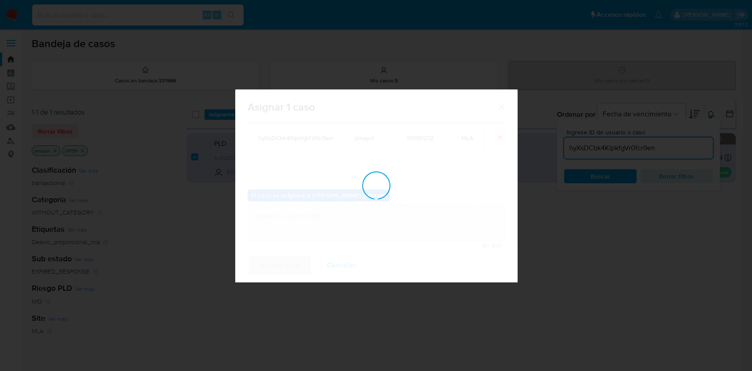
checkbox input "false"
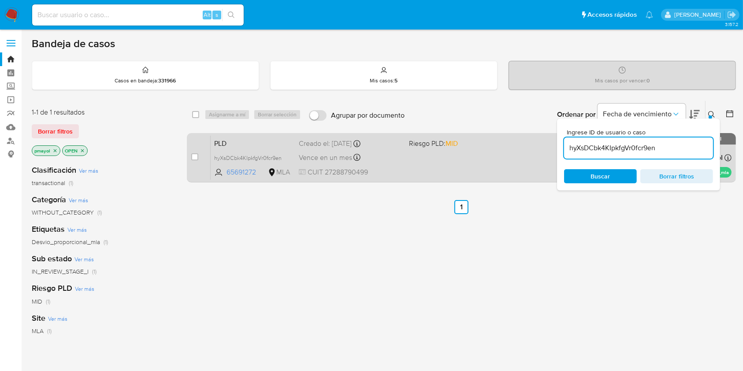
click at [518, 159] on div "PLD hyXsDCbk4KIpkfgVr0fcr9en 65691272 MLA Riesgo PLD: MID Creado el: 12/08/2025…" at bounding box center [471, 157] width 521 height 44
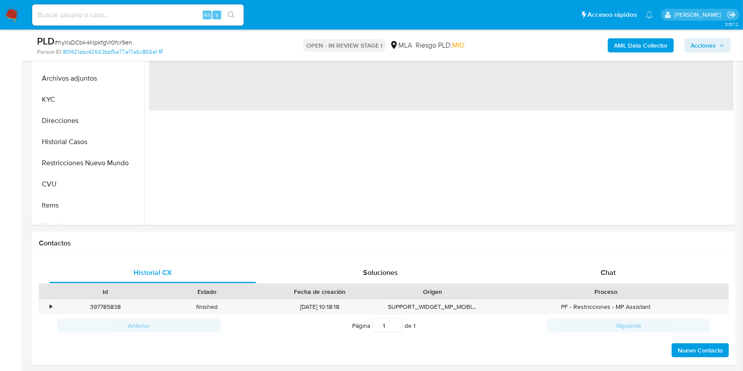
scroll to position [284, 0]
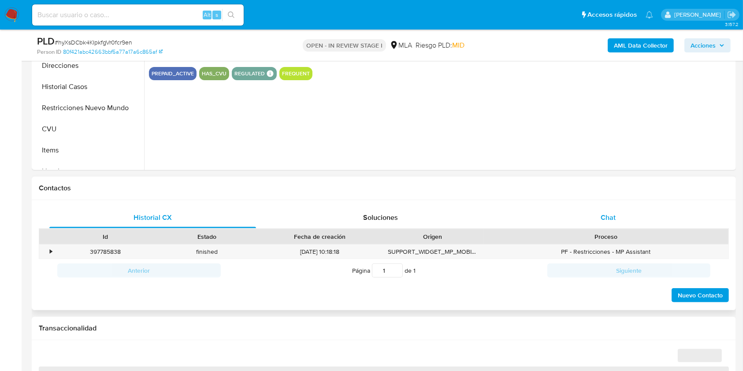
click at [607, 215] on span "Chat" at bounding box center [607, 217] width 15 height 10
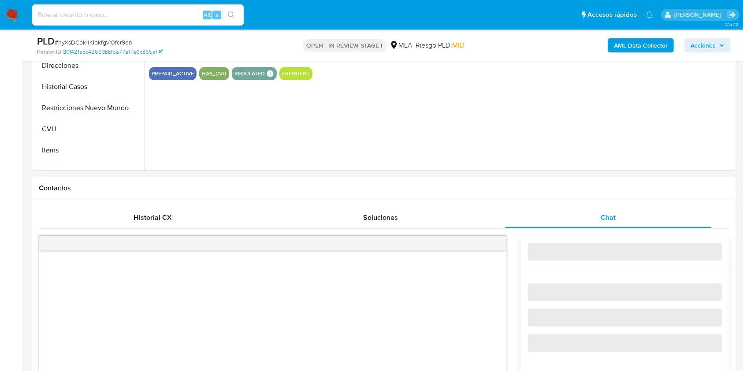
select select "10"
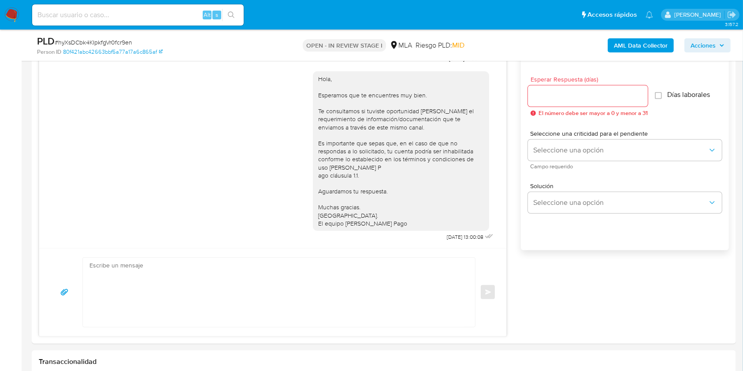
scroll to position [509, 0]
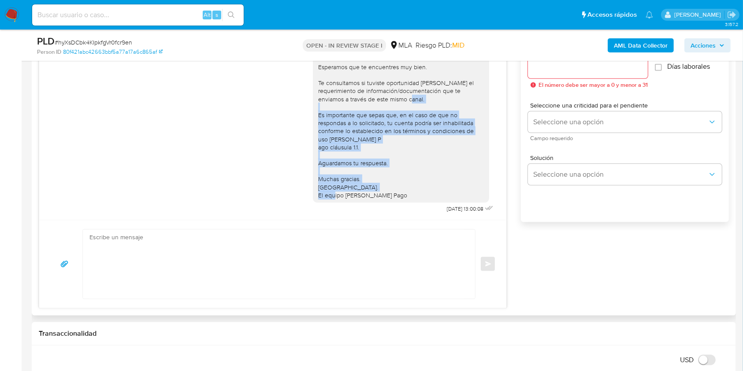
drag, startPoint x: 390, startPoint y: 185, endPoint x: 319, endPoint y: 97, distance: 112.7
click at [319, 97] on div "Hola, Esperamos que te encuentres muy bien. Te consultamos si tuviste oportunid…" at bounding box center [401, 123] width 166 height 152
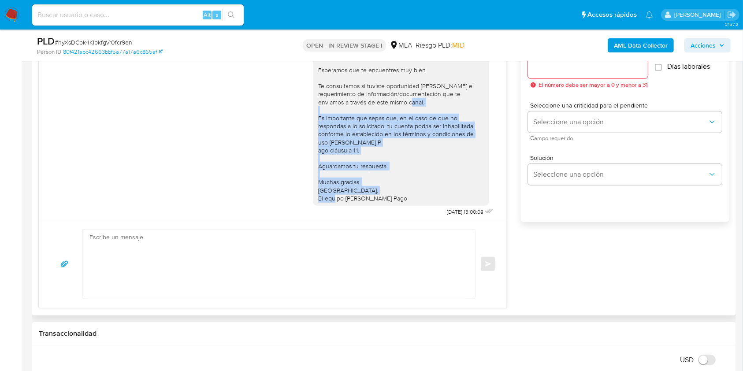
click at [388, 152] on div "Hola, Esperamos que te encuentres muy bien. Te consultamos si tuviste oportunid…" at bounding box center [401, 126] width 166 height 152
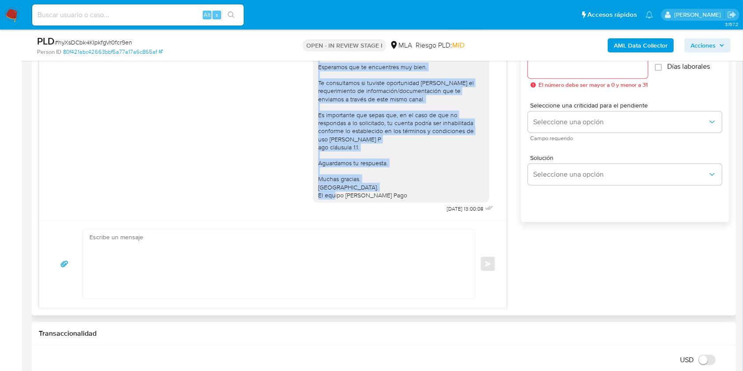
scroll to position [487, 0]
drag, startPoint x: 309, startPoint y: 69, endPoint x: 386, endPoint y: 213, distance: 163.5
click at [386, 203] on div "Hola, Esperamos que te encuentres muy bien. Te consultamos si tuviste oportunid…" at bounding box center [401, 122] width 176 height 159
copy div "Hola, Esperamos que te encuentres muy bien. Te consultamos si tuviste oportunid…"
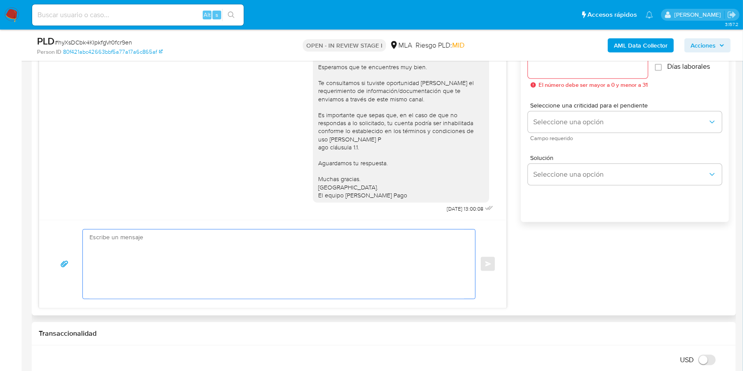
click at [328, 247] on textarea at bounding box center [276, 263] width 374 height 69
paste textarea "Hola, Esperamos que te encuentres muy bien. Te consultamos si tuviste oportunid…"
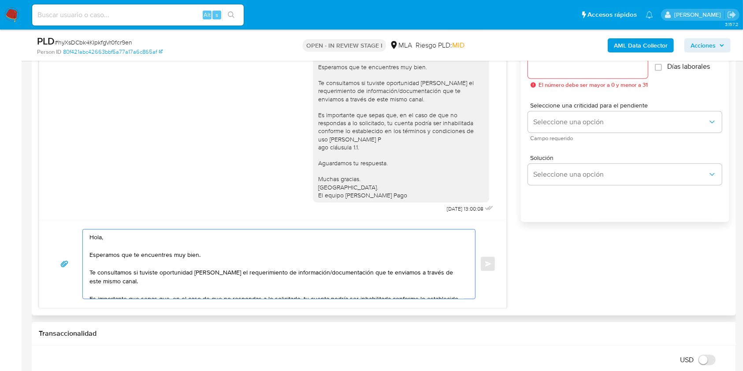
scroll to position [68, 0]
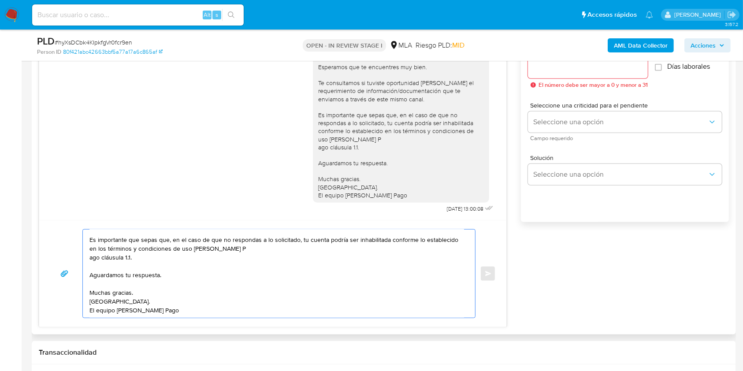
click at [94, 253] on textarea "Hola, Esperamos que te encuentres muy bien. Te consultamos si tuviste oportunid…" at bounding box center [276, 273] width 374 height 88
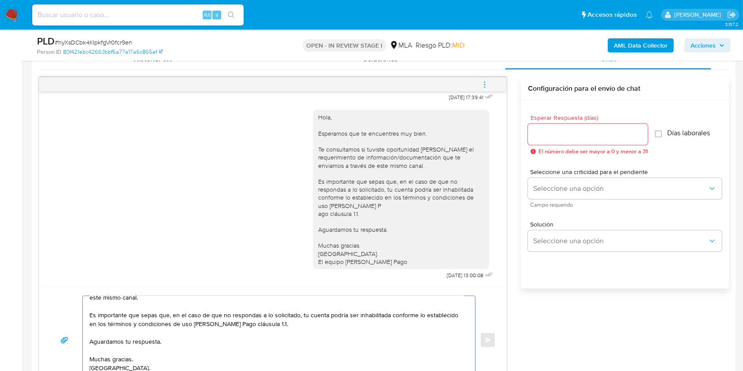
scroll to position [436, 0]
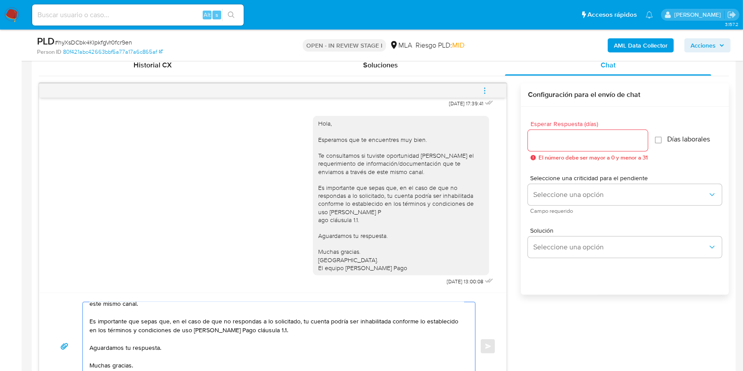
type textarea "Hola, Esperamos que te encuentres muy bien. Te consultamos si tuviste oportunid…"
click at [548, 133] on div at bounding box center [588, 140] width 120 height 21
click at [548, 135] on input "Esperar Respuesta (días)" at bounding box center [588, 140] width 120 height 11
type input "1"
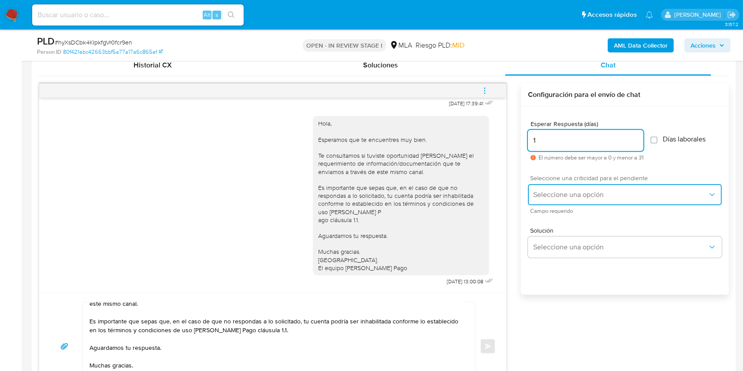
click at [554, 185] on button "Seleccione una opción" at bounding box center [625, 194] width 194 height 21
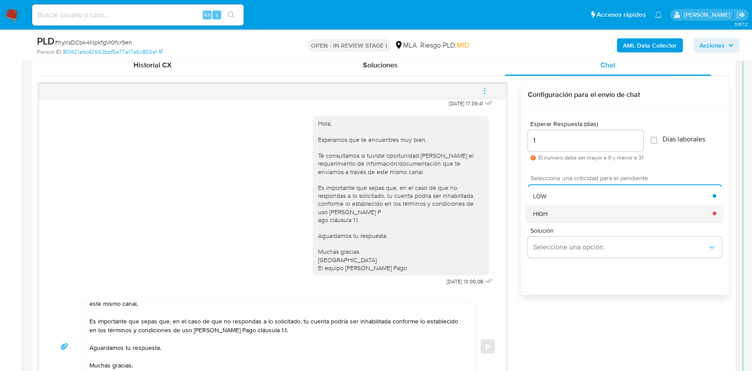
click at [561, 214] on div "HIGH" at bounding box center [623, 213] width 180 height 18
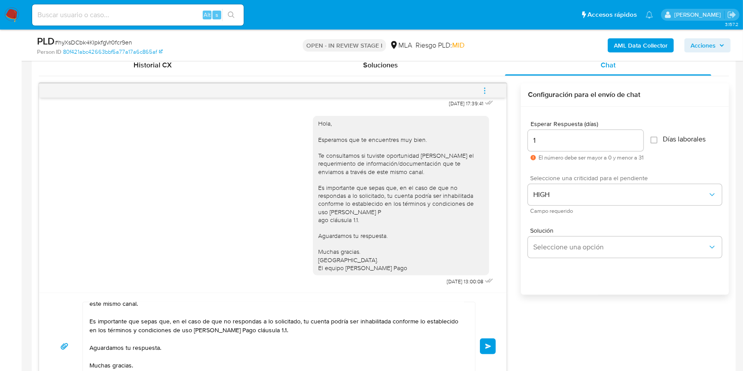
click at [483, 344] on button "Enviar" at bounding box center [488, 346] width 16 height 16
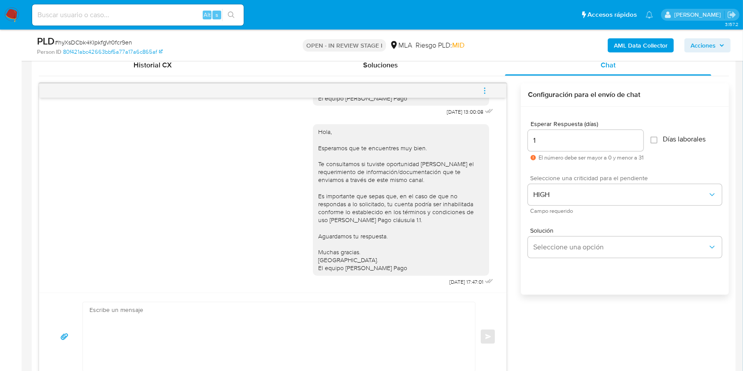
scroll to position [0, 0]
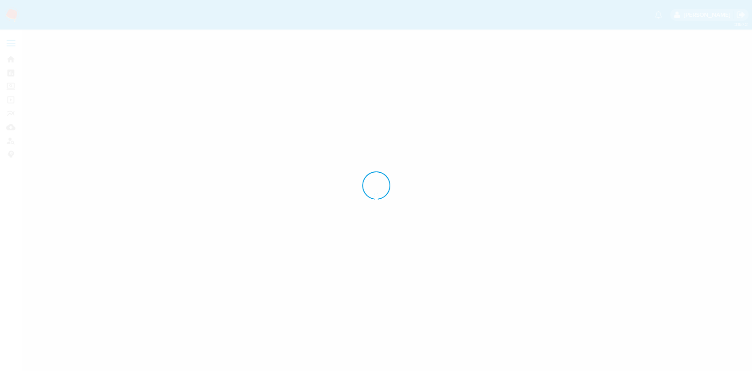
click at [751, 116] on div at bounding box center [376, 185] width 752 height 371
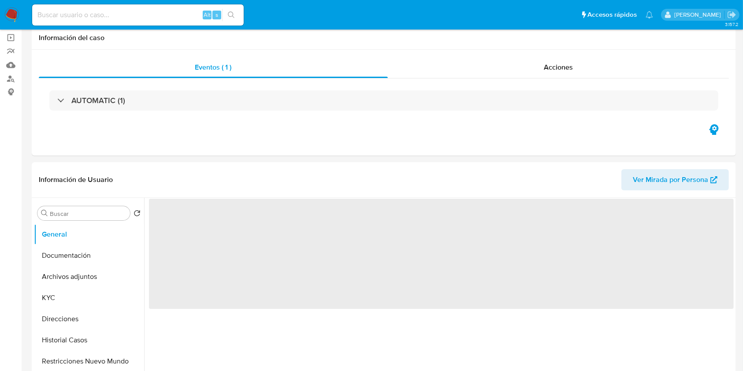
scroll to position [97, 0]
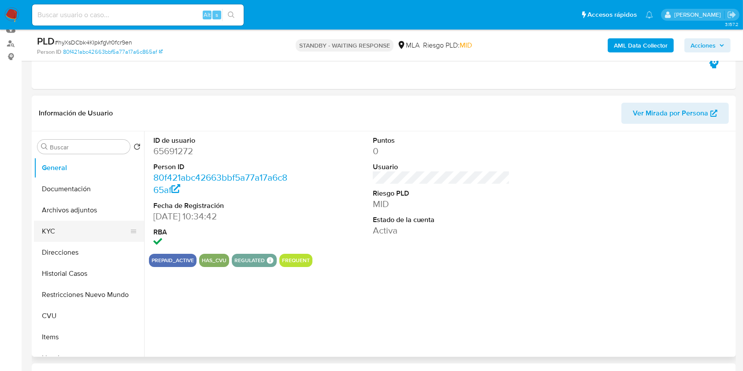
select select "10"
click at [62, 228] on button "KYC" at bounding box center [85, 231] width 103 height 21
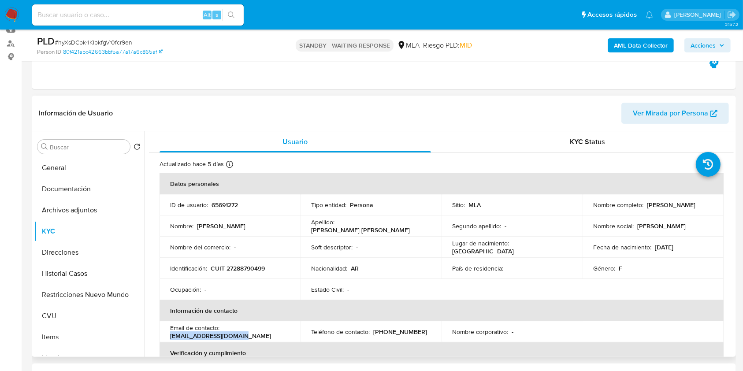
drag, startPoint x: 245, startPoint y: 333, endPoint x: 166, endPoint y: 335, distance: 79.3
click at [166, 335] on td "Email de contacto : [EMAIL_ADDRESS][DOMAIN_NAME]" at bounding box center [229, 331] width 141 height 21
copy p "[EMAIL_ADDRESS][DOMAIN_NAME]"
click at [11, 12] on img at bounding box center [11, 14] width 15 height 15
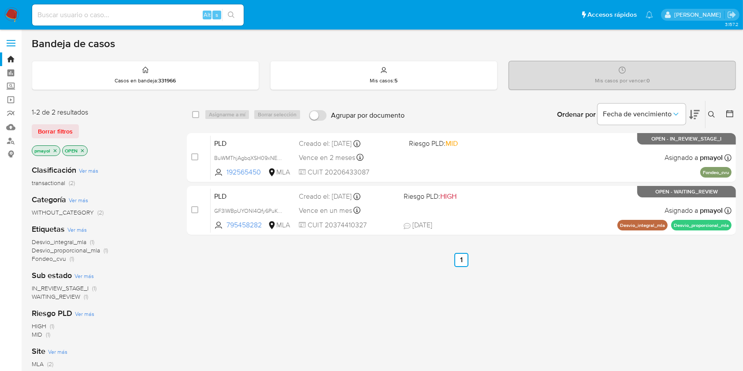
click at [13, 18] on img at bounding box center [11, 14] width 15 height 15
click at [9, 12] on img at bounding box center [11, 14] width 15 height 15
click at [17, 19] on img at bounding box center [11, 14] width 15 height 15
